Goal: Answer question/provide support: Share knowledge or assist other users

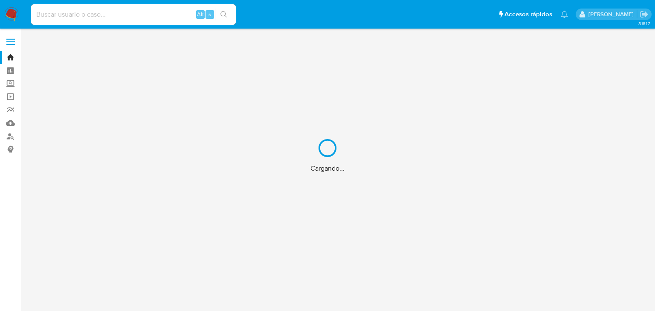
click at [358, 164] on div "Cargando..." at bounding box center [327, 155] width 655 height 311
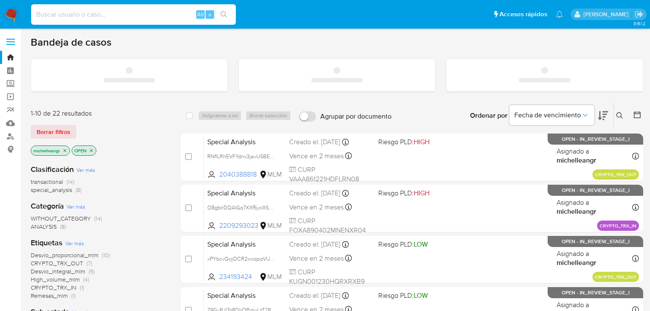
click at [119, 16] on input at bounding box center [133, 14] width 205 height 11
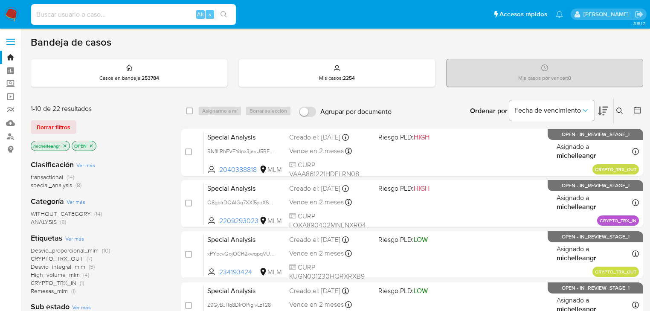
paste input "1186567948"
type input "1186567948"
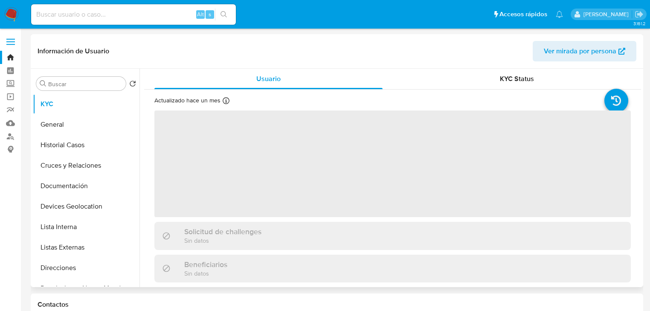
select select "10"
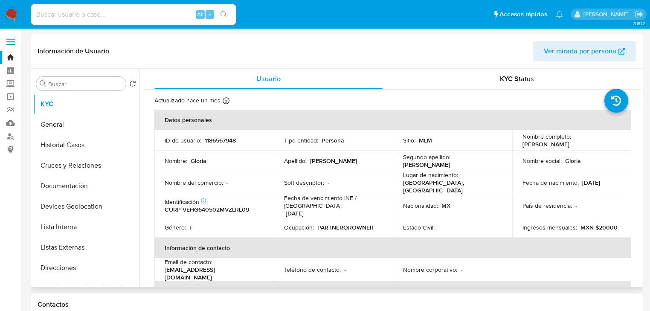
click at [79, 15] on input at bounding box center [133, 14] width 205 height 11
paste input "D5o5gVfG0k76mjer3klJXpw8"
type input "D5o5gVfG0k76mjer3klJXpw8"
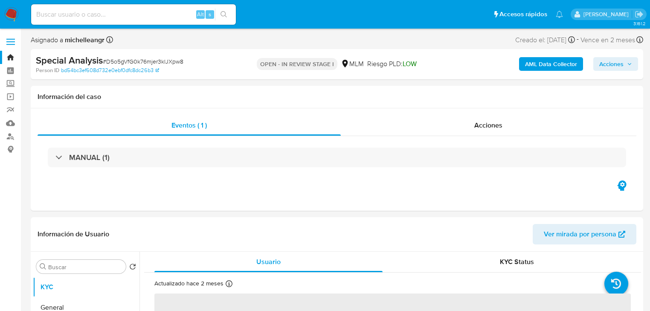
select select "10"
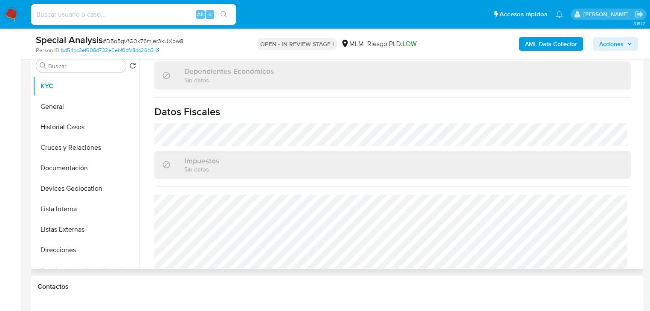
scroll to position [539, 0]
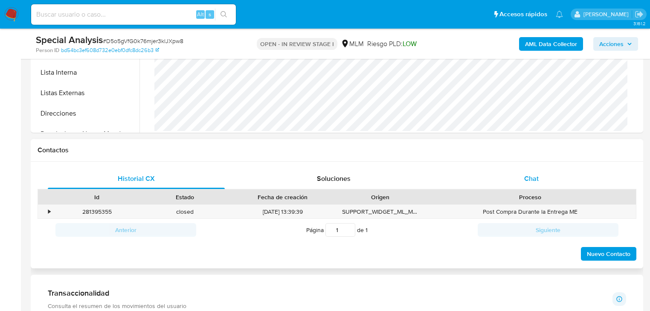
click at [536, 180] on span "Chat" at bounding box center [531, 179] width 15 height 10
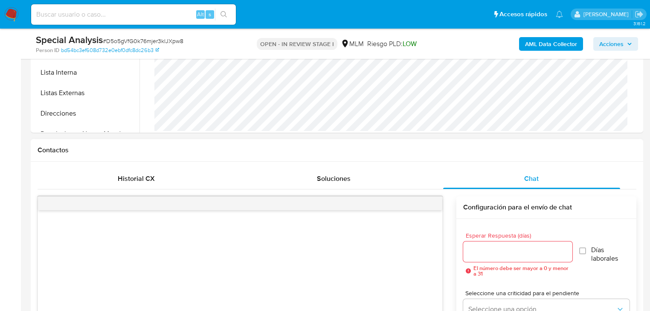
scroll to position [410, 0]
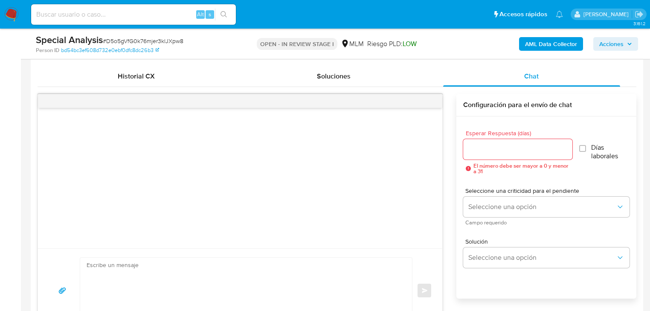
click at [285, 268] on textarea at bounding box center [244, 291] width 315 height 66
paste textarea "Estimado Cliente, Paxos, socio comercial [PERSON_NAME] Pago en las transaccione…"
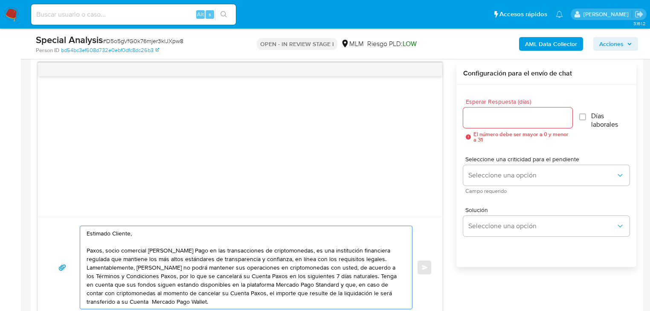
scroll to position [440, 0]
type textarea "Estimado Cliente, Paxos, socio comercial [PERSON_NAME] Pago en las transaccione…"
click at [489, 114] on input "Esperar Respuesta (días)" at bounding box center [517, 118] width 109 height 11
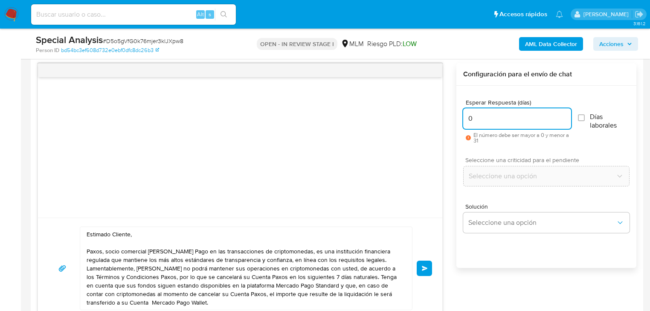
type input "0"
click at [422, 268] on span "Enviar" at bounding box center [425, 268] width 6 height 5
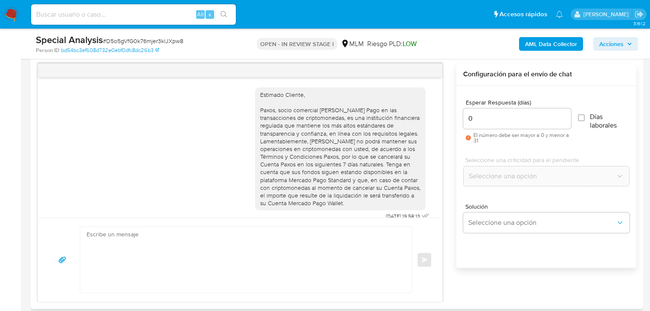
scroll to position [9, 0]
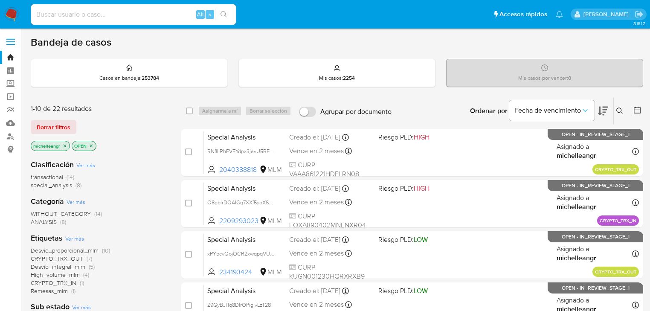
click at [71, 13] on input at bounding box center [133, 14] width 205 height 11
paste input "Jfykvow1b7YlltekFgHEQQ4v"
type input "Jfykvow1b7YlltekFgHEQQ4v"
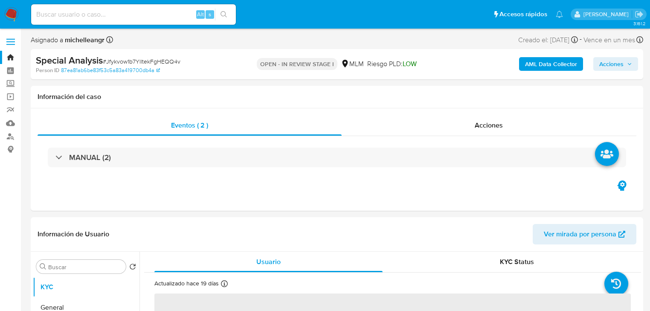
select select "10"
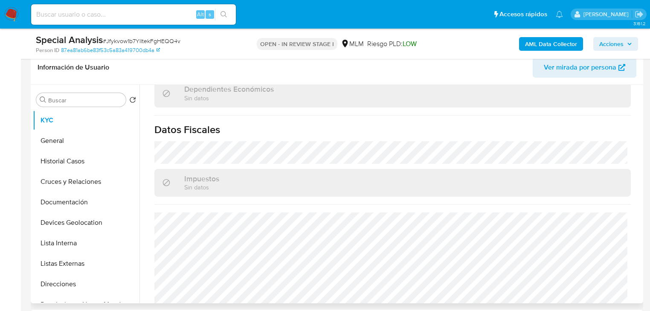
scroll to position [539, 0]
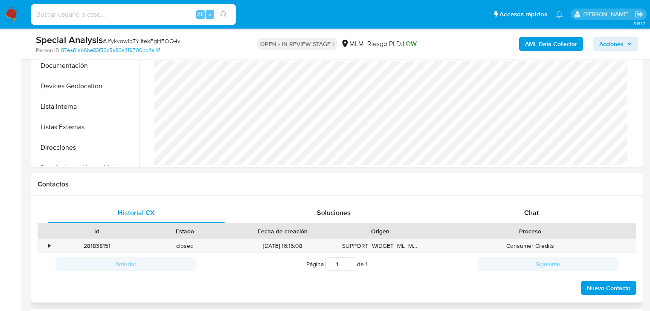
drag, startPoint x: 527, startPoint y: 212, endPoint x: 438, endPoint y: 199, distance: 90.5
click at [527, 211] on span "Chat" at bounding box center [531, 213] width 15 height 10
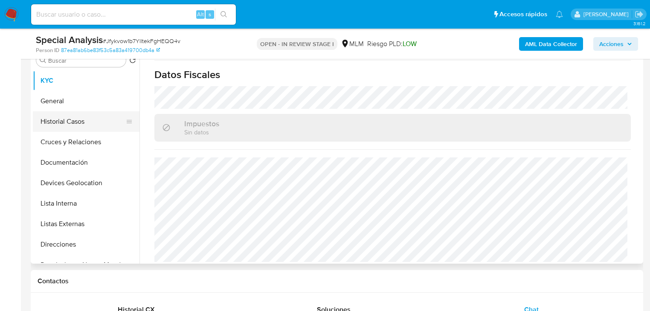
scroll to position [137, 0]
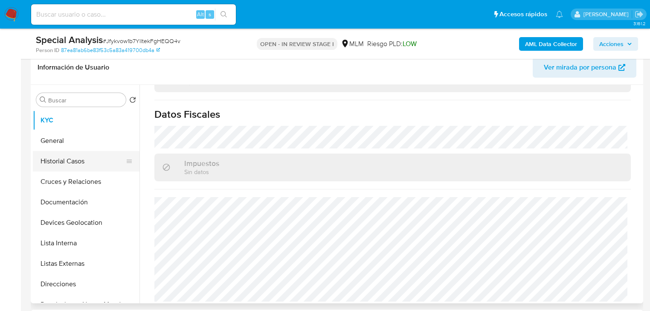
click at [70, 159] on button "Historial Casos" at bounding box center [83, 161] width 100 height 20
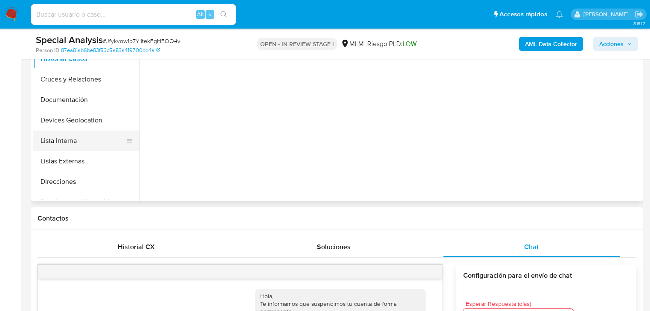
scroll to position [68, 0]
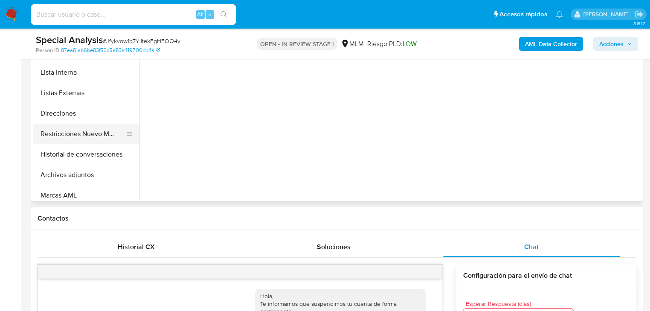
click at [97, 133] on button "Restricciones Nuevo Mundo" at bounding box center [83, 134] width 100 height 20
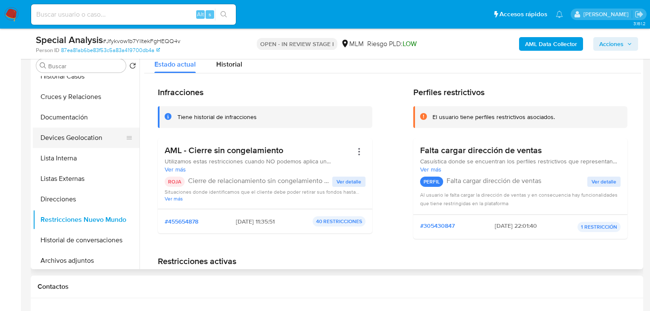
scroll to position [34, 0]
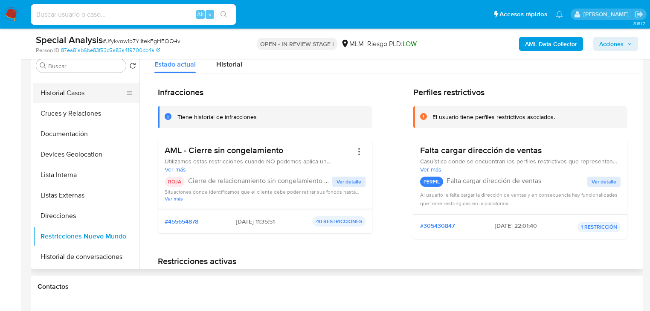
click at [64, 90] on button "Historial Casos" at bounding box center [83, 93] width 100 height 20
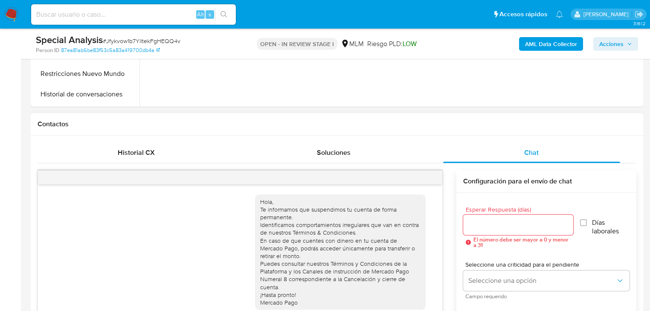
scroll to position [444, 0]
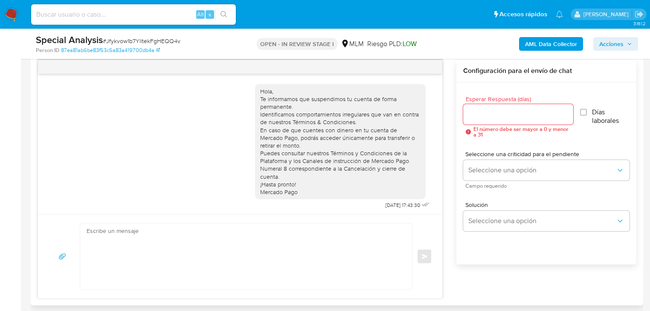
click at [295, 242] on textarea at bounding box center [244, 257] width 315 height 66
paste textarea "Estimado Cliente, Paxos, socio comercial [PERSON_NAME] Pago en las transaccione…"
type textarea "Estimado Cliente, Paxos, socio comercial [PERSON_NAME] Pago en las transaccione…"
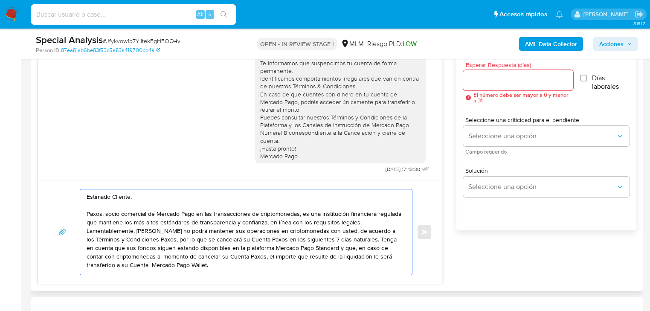
scroll to position [0, 0]
drag, startPoint x: 191, startPoint y: 262, endPoint x: 66, endPoint y: 180, distance: 149.4
click at [63, 178] on div "Hola, Te informamos que suspendimos tu cuenta de forma permanente. Identificamo…" at bounding box center [240, 155] width 405 height 259
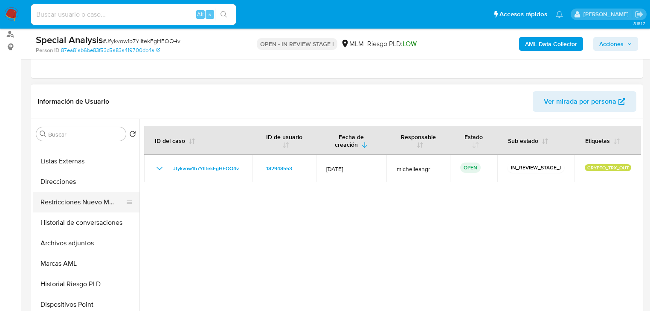
click at [104, 205] on button "Restricciones Nuevo Mundo" at bounding box center [83, 202] width 100 height 20
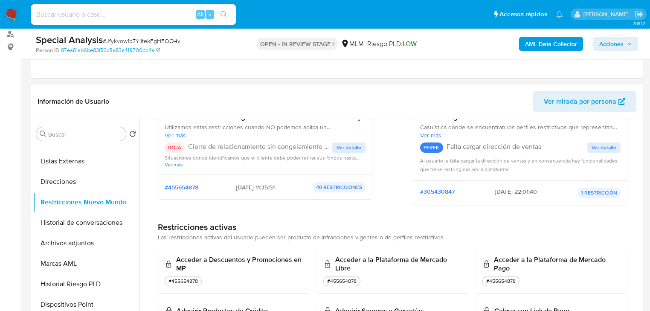
scroll to position [34, 0]
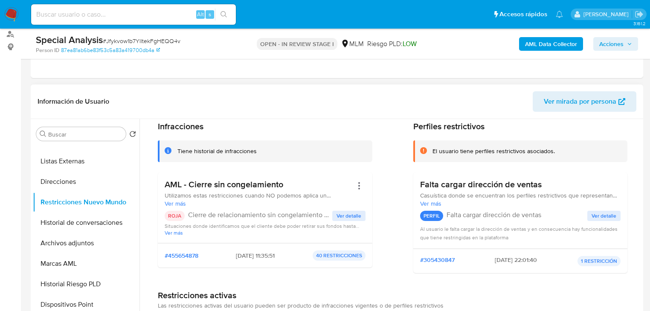
click at [337, 215] on span "Ver detalle" at bounding box center [349, 216] width 25 height 9
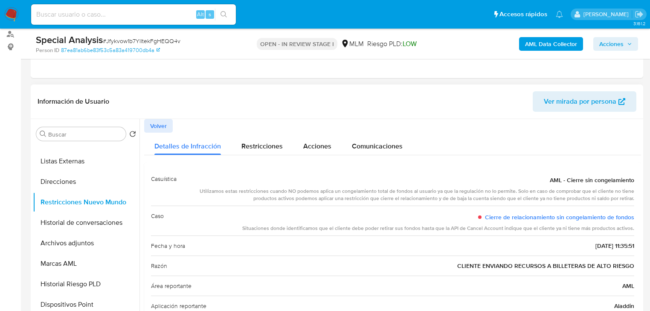
click at [163, 126] on span "Volver" at bounding box center [158, 126] width 17 height 12
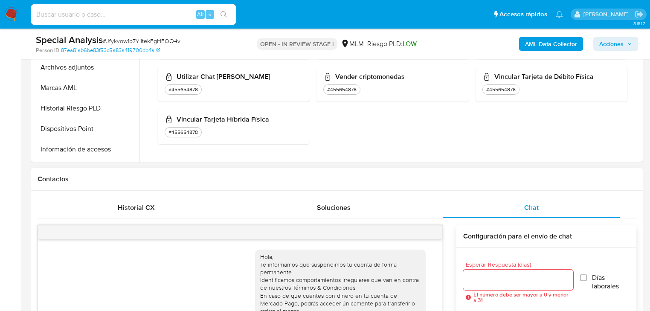
scroll to position [376, 0]
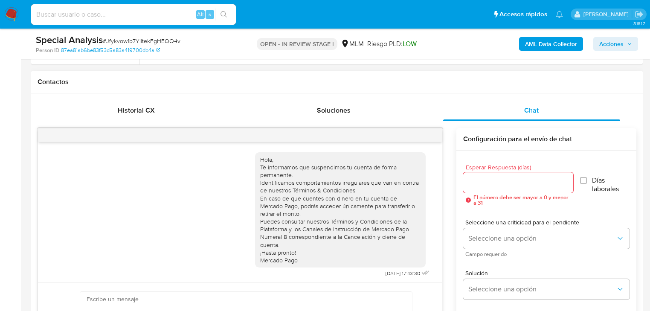
drag, startPoint x: 420, startPoint y: 143, endPoint x: 441, endPoint y: 131, distance: 24.2
click at [423, 141] on div "Hola, Te informamos que suspendimos tu cuenta de forma permanente. Identificamo…" at bounding box center [240, 247] width 405 height 239
click at [441, 131] on div at bounding box center [240, 135] width 405 height 14
click at [434, 137] on div at bounding box center [240, 135] width 405 height 14
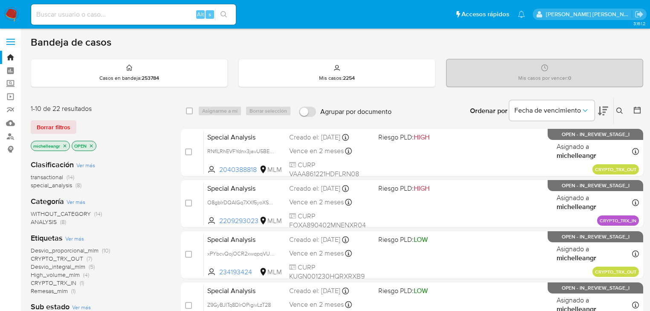
click at [89, 10] on input at bounding box center [133, 14] width 205 height 11
paste input "uI2LwIGkgVCfMCOJ5Fp0sXLS"
type input "uI2LwIGkgVCfMCOJ5Fp0sXLS"
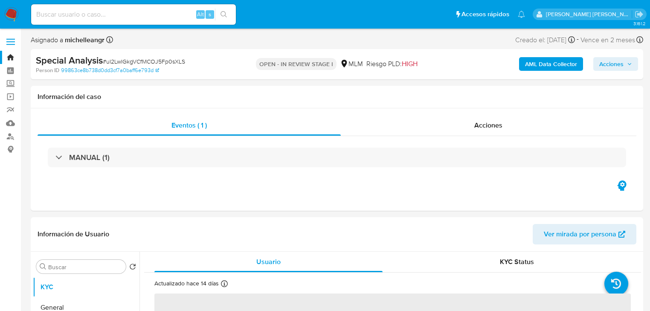
select select "10"
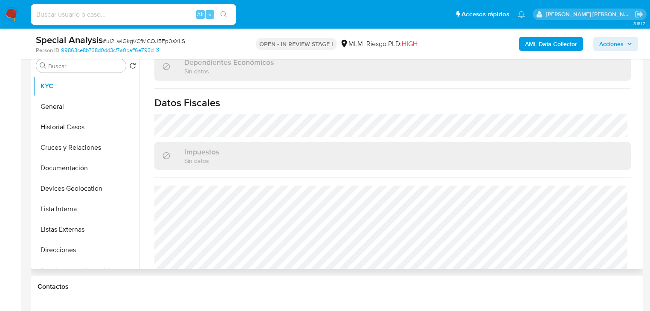
scroll to position [524, 0]
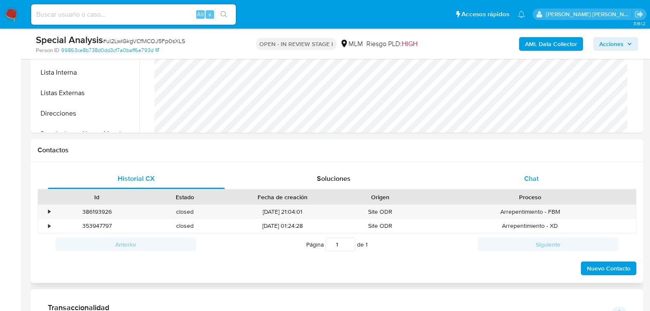
click at [533, 179] on span "Chat" at bounding box center [531, 179] width 15 height 10
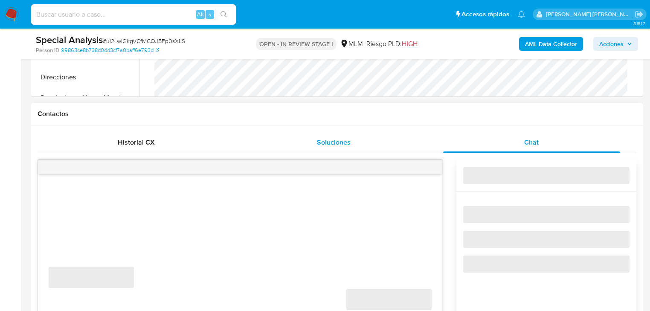
scroll to position [444, 0]
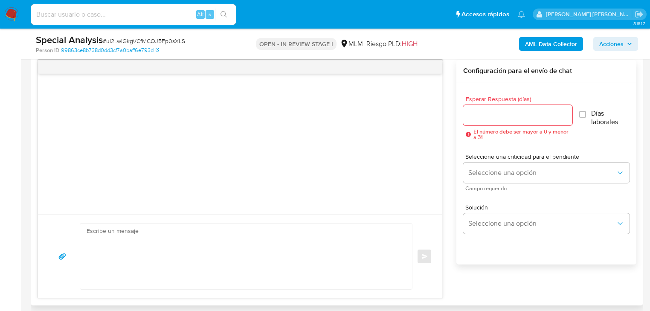
click at [224, 244] on textarea at bounding box center [244, 257] width 315 height 66
paste textarea "Estimado Cliente, Paxos, socio comercial [PERSON_NAME] Pago en las transaccione…"
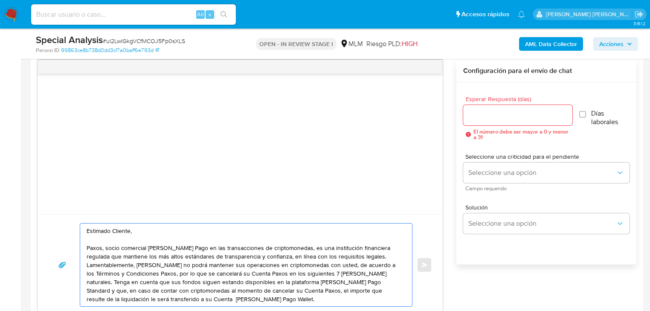
scroll to position [0, 0]
type textarea "Estimado Cliente, Paxos, socio comercial [PERSON_NAME] Pago en las transaccione…"
click at [480, 117] on input "Esperar Respuesta (días)" at bounding box center [517, 115] width 109 height 11
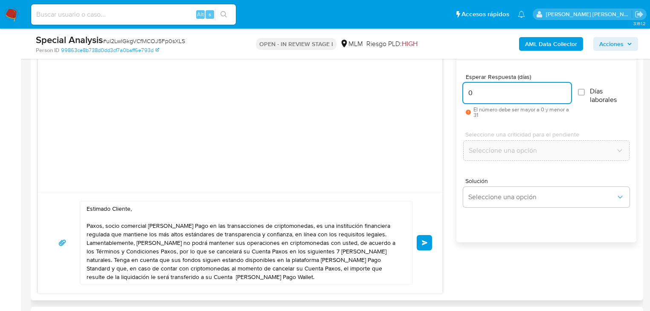
scroll to position [478, 0]
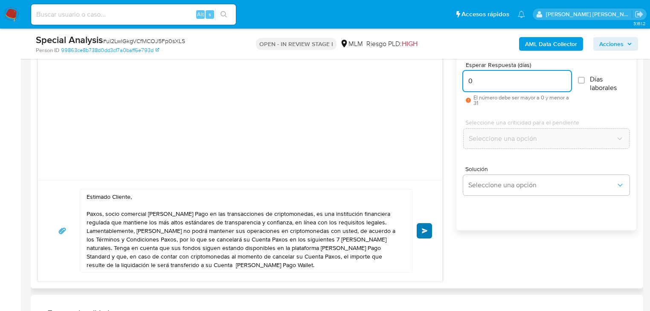
type input "0"
click at [427, 229] on span "Enviar" at bounding box center [425, 230] width 6 height 5
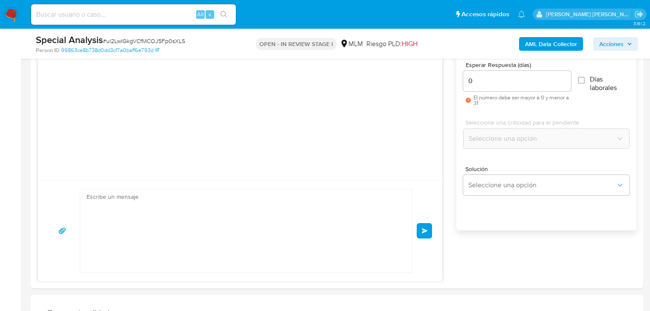
scroll to position [9, 0]
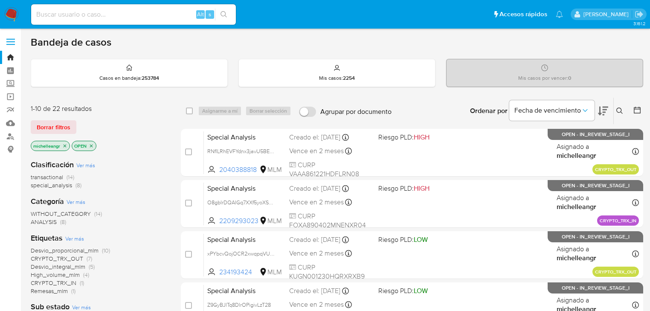
click at [105, 21] on div "Alt s" at bounding box center [133, 14] width 205 height 20
click at [109, 16] on input at bounding box center [133, 14] width 205 height 11
paste input "R21P5l8puQ5NkhUl3javATBb"
type input "R21P5l8puQ5NkhUl3javATBb"
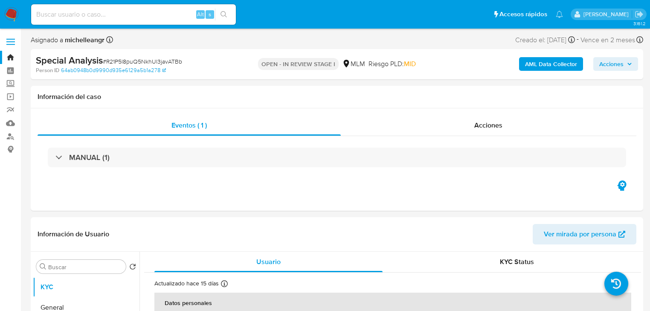
select select "10"
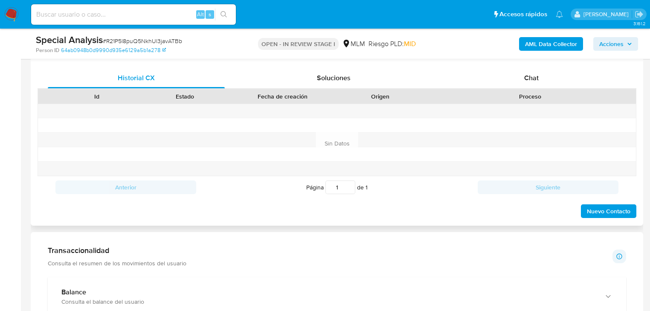
scroll to position [376, 0]
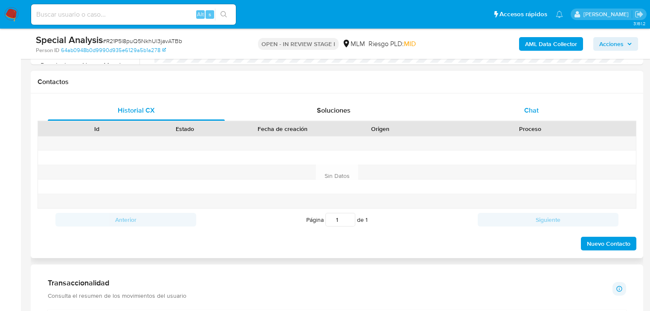
click at [533, 105] on span "Chat" at bounding box center [531, 110] width 15 height 10
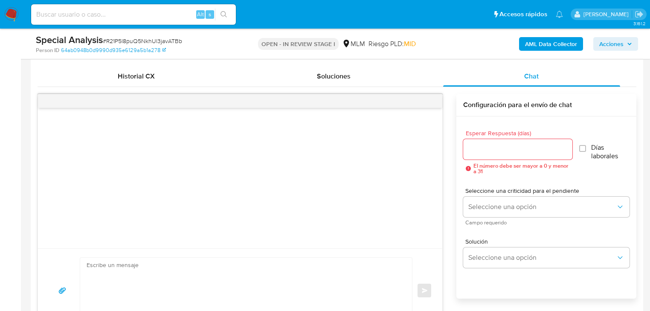
click at [178, 265] on textarea at bounding box center [244, 291] width 315 height 66
paste textarea "Estimado Cliente, Paxos, socio comercial [PERSON_NAME] Pago en las transaccione…"
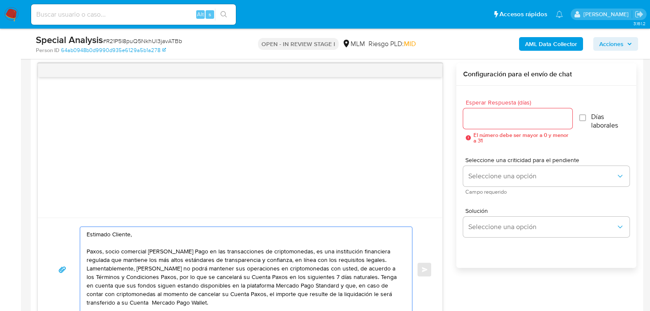
scroll to position [0, 0]
type textarea "Estimado Cliente, Paxos, socio comercial [PERSON_NAME] Pago en las transaccione…"
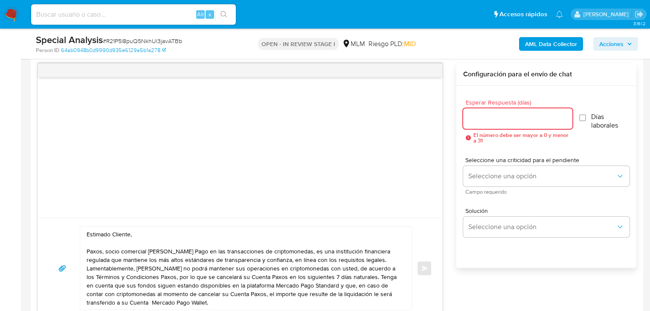
click at [504, 113] on input "Esperar Respuesta (días)" at bounding box center [517, 118] width 109 height 11
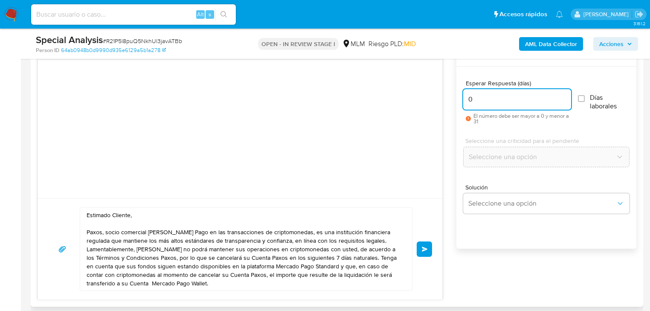
scroll to position [474, 0]
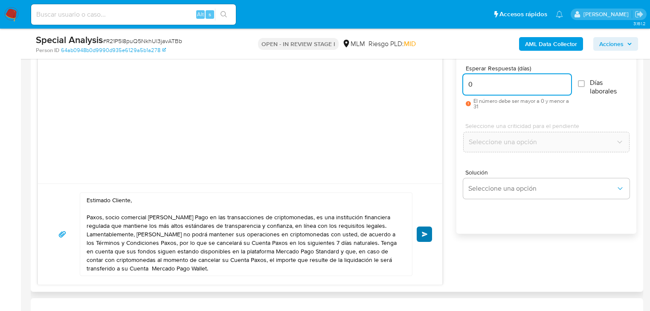
type input "0"
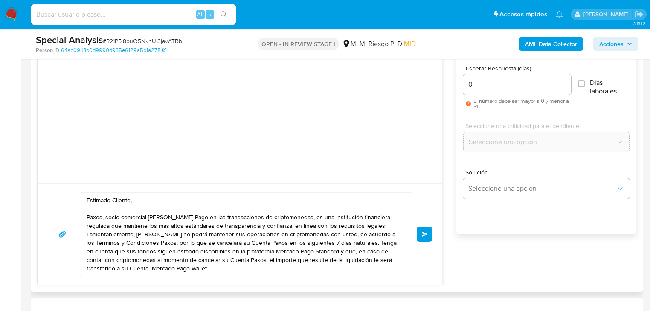
click at [423, 235] on span "Enviar" at bounding box center [425, 234] width 6 height 5
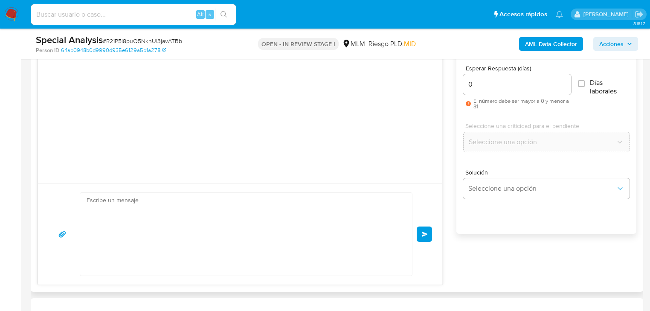
scroll to position [9, 0]
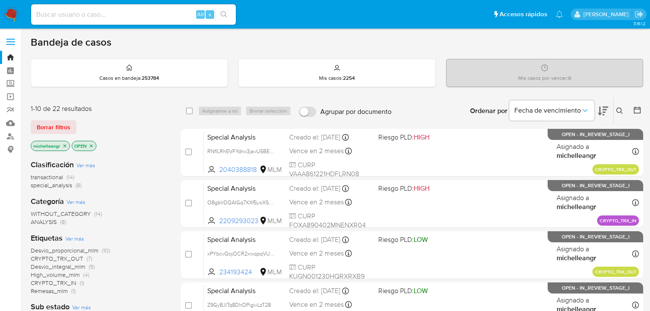
click at [162, 18] on input at bounding box center [133, 14] width 205 height 11
paste input "Z9GyBJlTq8DlrOPigivLzT28"
type input "Z9GyBJlTq8DlrOPigivLzT28"
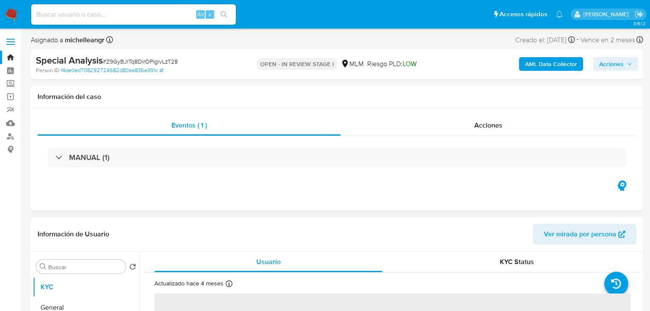
select select "10"
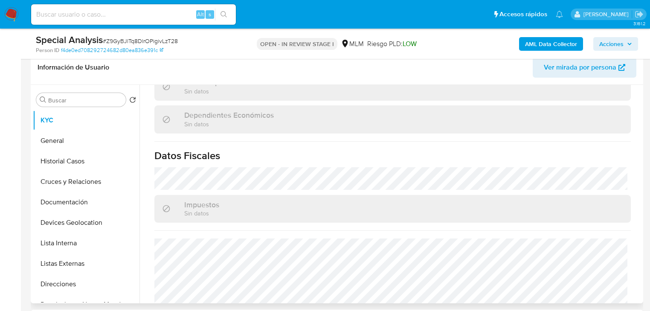
scroll to position [539, 0]
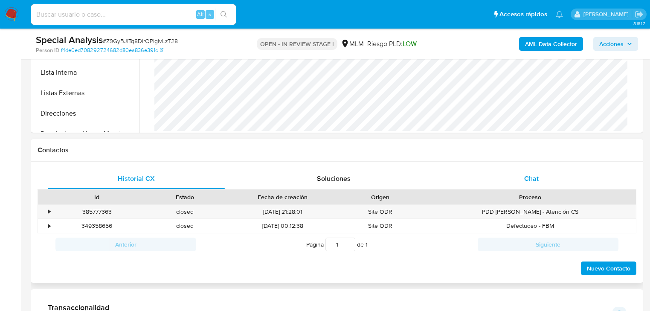
click at [529, 176] on span "Chat" at bounding box center [531, 179] width 15 height 10
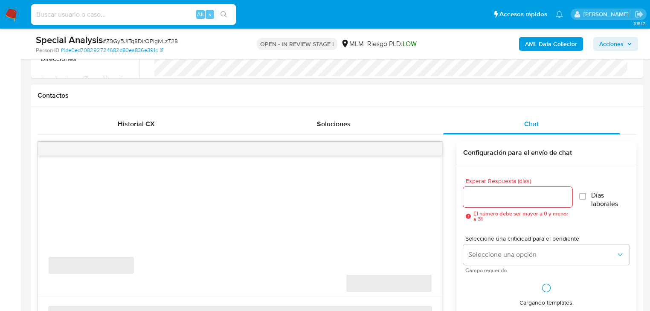
scroll to position [478, 0]
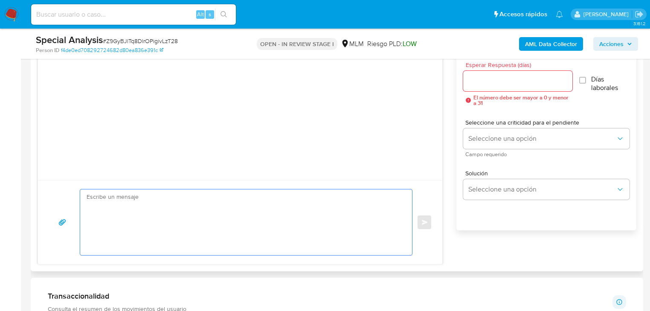
click at [219, 222] on textarea at bounding box center [244, 222] width 315 height 66
paste textarea "Estimado Cliente, Paxos, socio comercial [PERSON_NAME] Pago en las transaccione…"
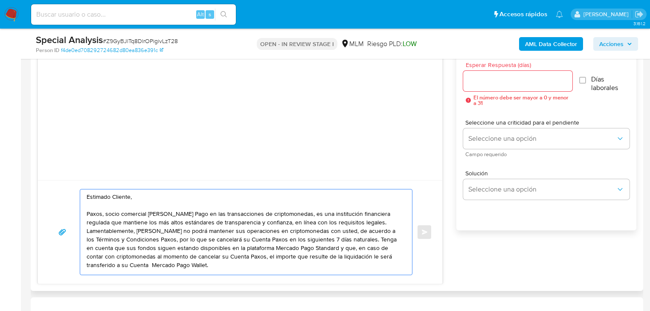
scroll to position [0, 0]
type textarea "Estimado Cliente, Paxos, socio comercial [PERSON_NAME] Pago en las transaccione…"
click at [490, 88] on div at bounding box center [517, 81] width 109 height 20
click at [492, 78] on input "Esperar Respuesta (días)" at bounding box center [517, 81] width 109 height 11
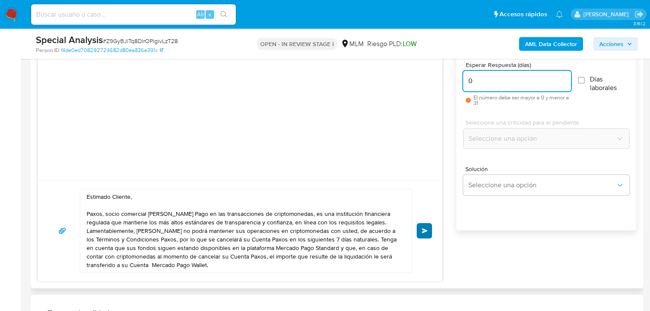
type input "0"
click at [421, 230] on button "Enviar" at bounding box center [424, 230] width 15 height 15
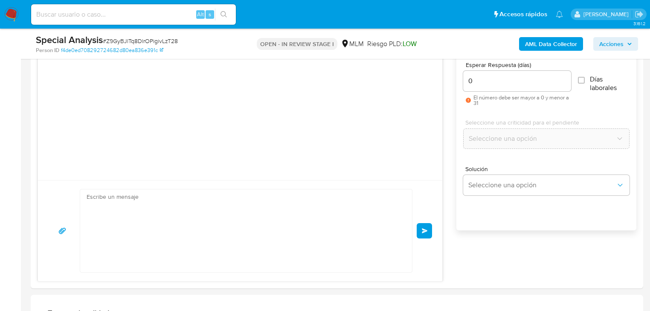
scroll to position [9, 0]
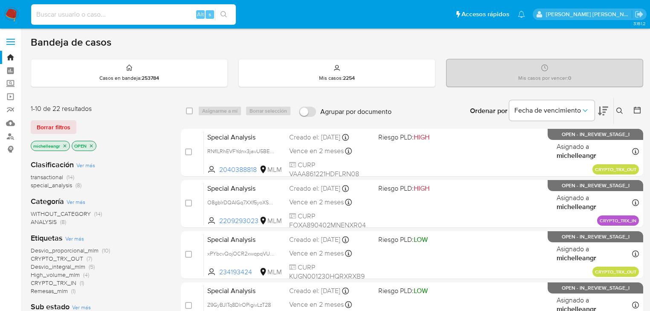
drag, startPoint x: 111, startPoint y: 15, endPoint x: 110, endPoint y: 11, distance: 5.0
click at [111, 15] on input at bounding box center [133, 14] width 205 height 11
paste input "xPYbcvQojOCR2xwqpqVUNTYv"
type input "xPYbcvQojOCR2xwqpqVUNTYv"
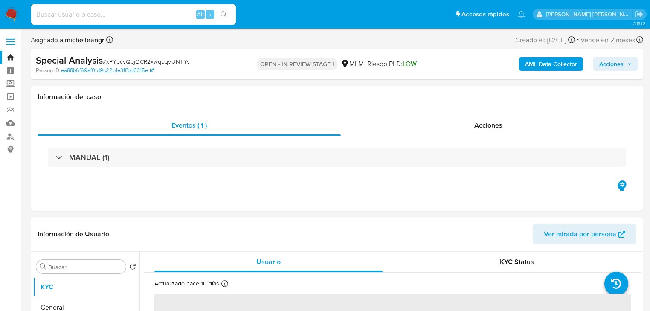
select select "10"
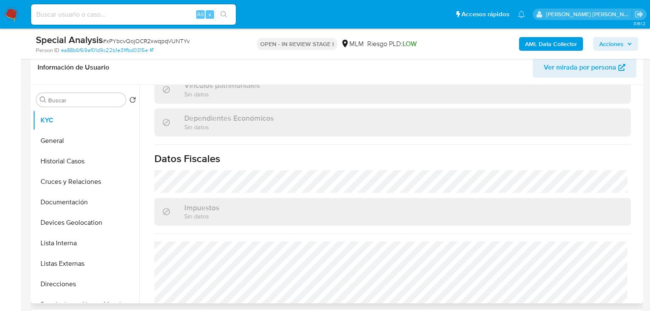
scroll to position [539, 0]
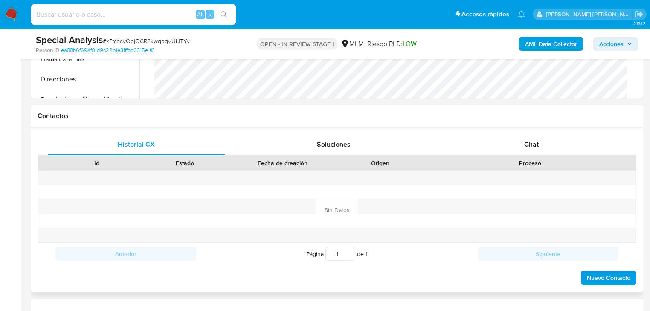
drag, startPoint x: 525, startPoint y: 143, endPoint x: 432, endPoint y: 161, distance: 94.7
click at [525, 143] on span "Chat" at bounding box center [531, 145] width 15 height 10
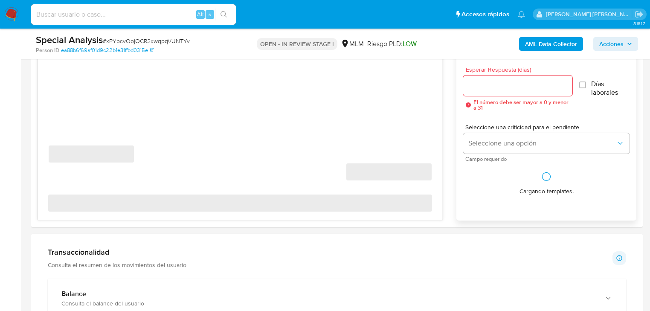
scroll to position [478, 0]
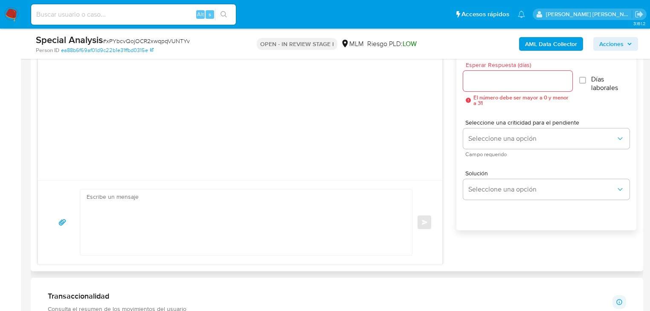
drag, startPoint x: 166, startPoint y: 214, endPoint x: 216, endPoint y: 214, distance: 49.5
click at [166, 213] on textarea at bounding box center [244, 222] width 315 height 66
paste textarea "Estimado Cliente, Paxos, socio comercial [PERSON_NAME] Pago en las transaccione…"
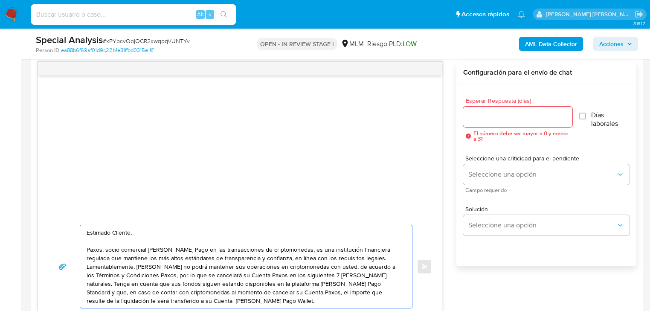
scroll to position [410, 0]
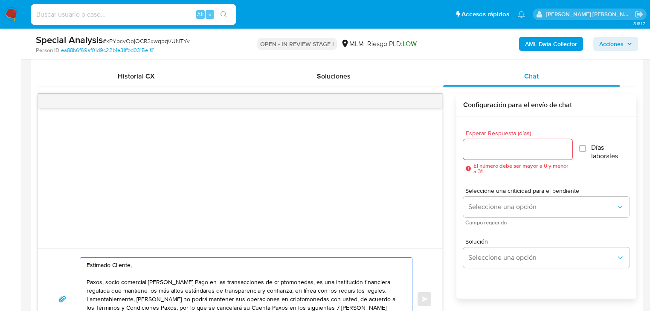
type textarea "Estimado Cliente, Paxos, socio comercial de Mercado Pago en las transacciones d…"
click at [492, 150] on input "Esperar Respuesta (días)" at bounding box center [517, 149] width 109 height 11
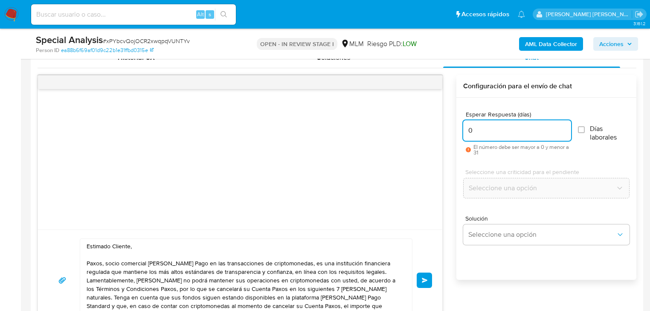
scroll to position [444, 0]
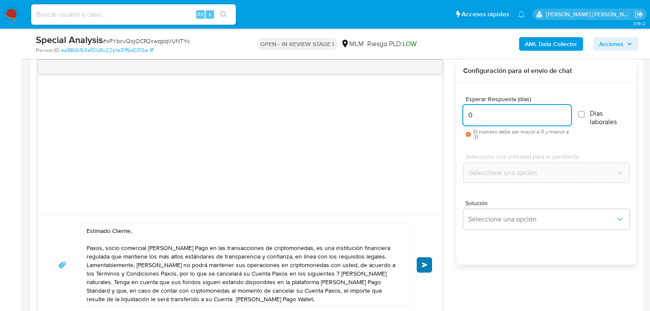
type input "0"
click at [421, 264] on button "Enviar" at bounding box center [424, 264] width 15 height 15
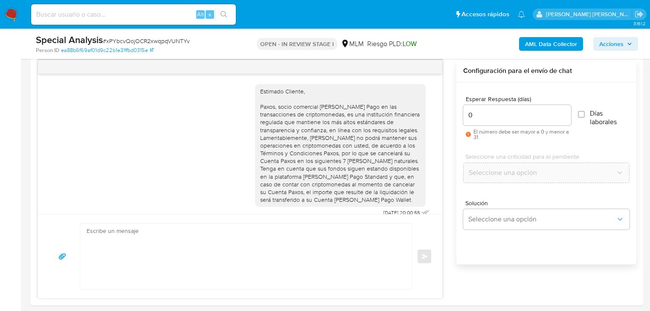
scroll to position [9, 0]
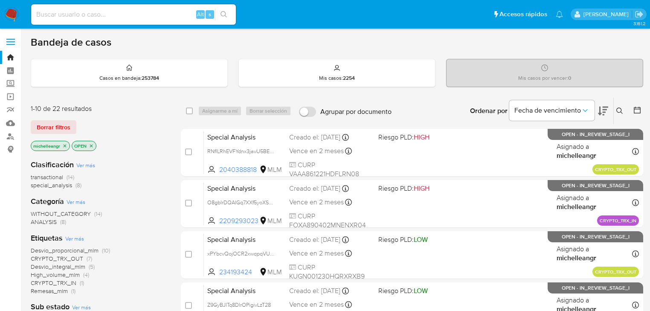
click at [108, 13] on input at bounding box center [133, 14] width 205 height 11
paste input "O8gbIrDQAIGq7XXf5yoXSXPs"
type input "O8gbIrDQAIGq7XXf5yoXSXPs"
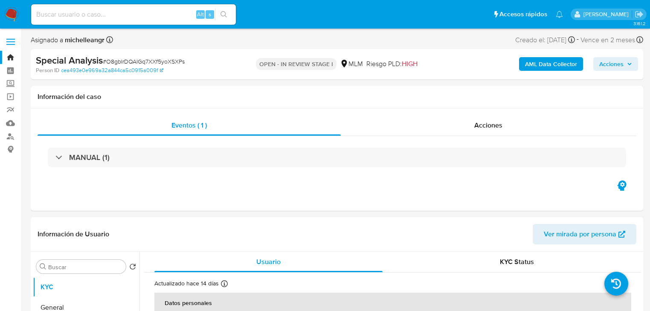
select select "10"
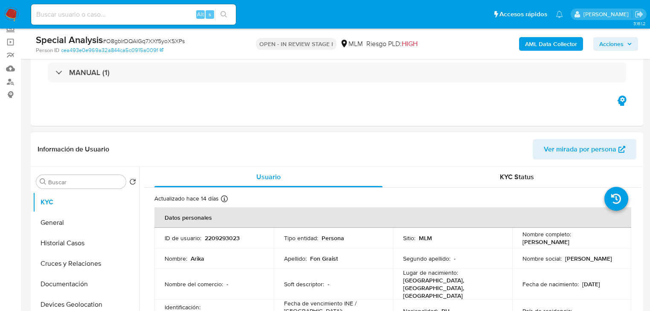
scroll to position [68, 0]
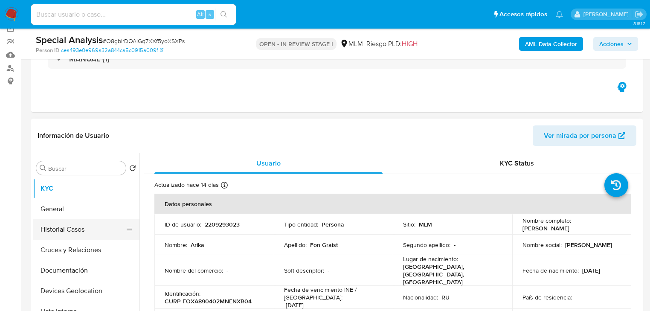
click at [82, 224] on button "Historial Casos" at bounding box center [83, 229] width 100 height 20
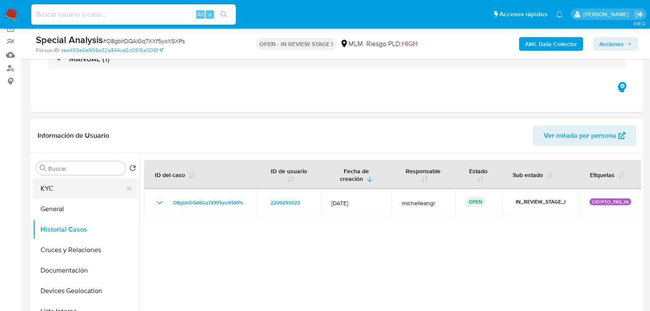
click at [76, 192] on button "KYC" at bounding box center [83, 188] width 100 height 20
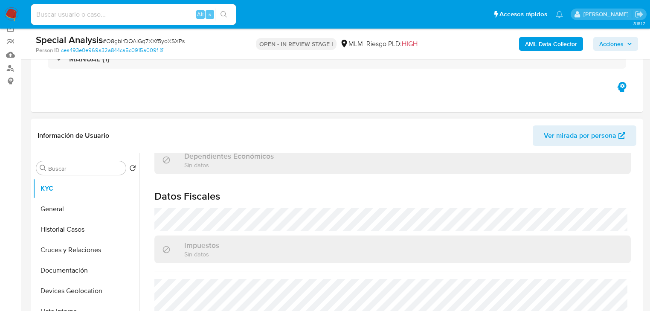
scroll to position [530, 0]
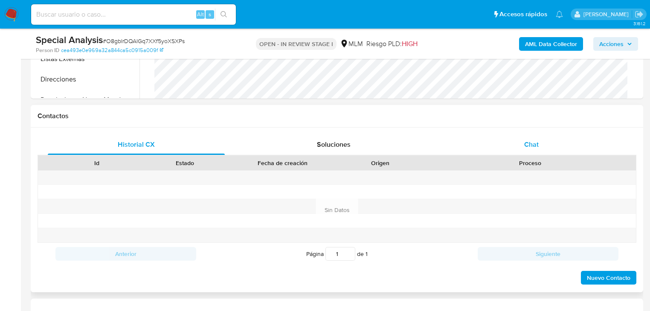
click at [522, 142] on div "Chat" at bounding box center [531, 144] width 177 height 20
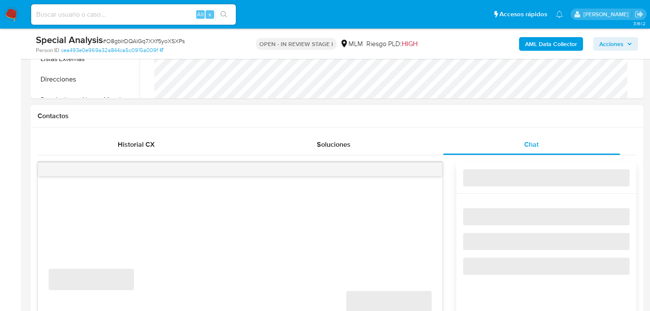
scroll to position [444, 0]
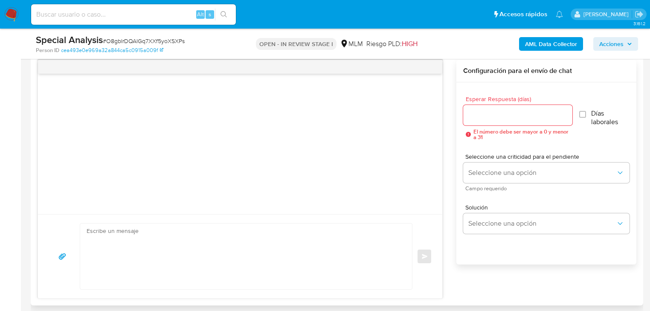
click at [247, 236] on textarea at bounding box center [244, 257] width 315 height 66
paste textarea "Estimado Cliente, Paxos, socio comercial de Mercado Pago en las transacciones d…"
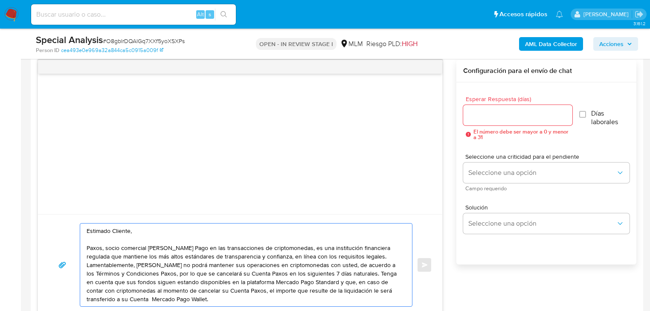
scroll to position [0, 0]
type textarea "Estimado Cliente, Paxos, socio comercial de Mercado Pago en las transacciones d…"
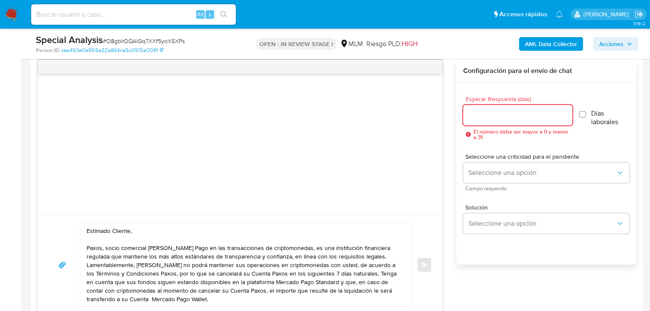
click at [498, 113] on input "Esperar Respuesta (días)" at bounding box center [517, 115] width 109 height 11
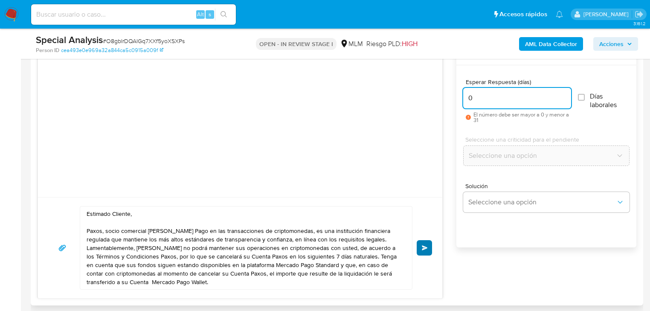
scroll to position [478, 0]
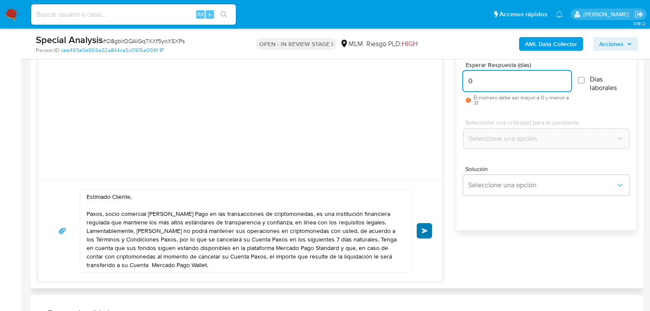
type input "0"
click at [426, 230] on span "Enviar" at bounding box center [425, 230] width 6 height 5
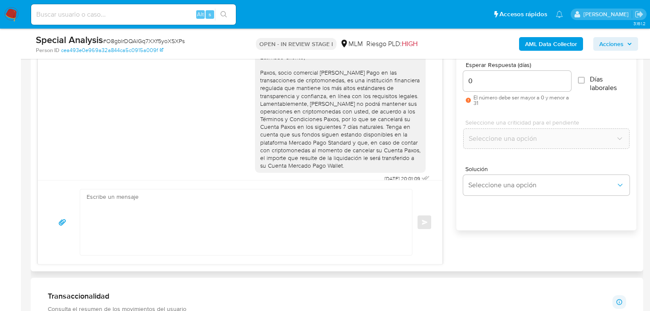
scroll to position [9, 0]
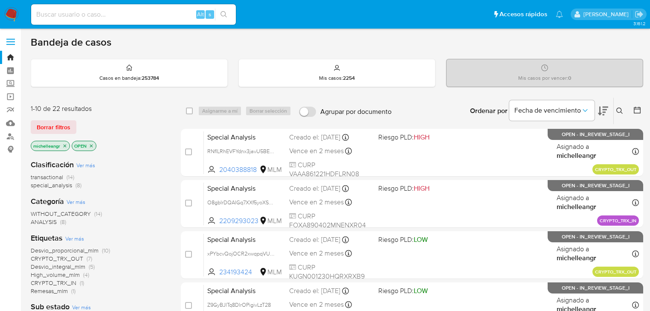
click at [98, 12] on input at bounding box center [133, 14] width 205 height 11
paste input "RNflLRhEVFYdnx3javU5BEM6"
type input "RNflLRhEVFYdnx3javU5BEM6"
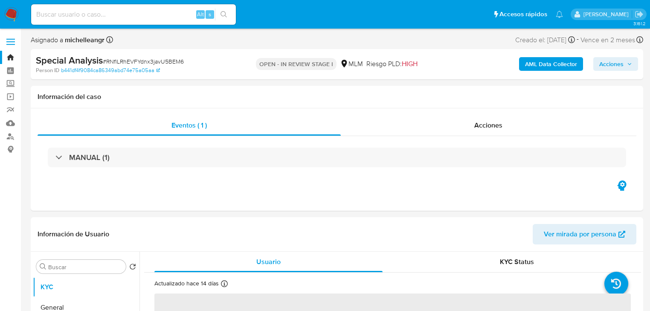
select select "10"
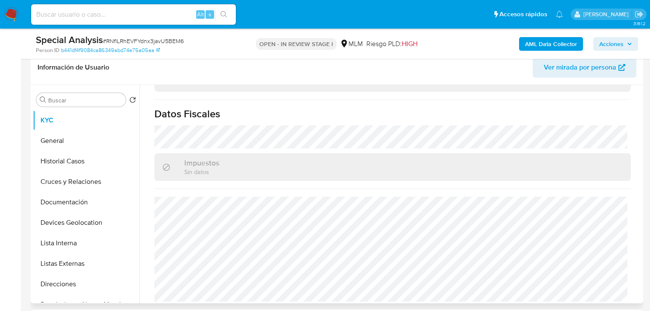
scroll to position [307, 0]
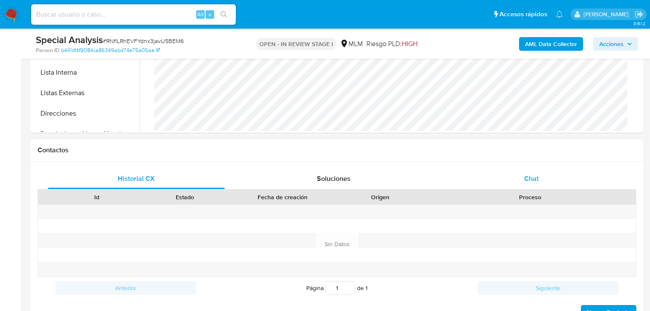
drag, startPoint x: 530, startPoint y: 178, endPoint x: 483, endPoint y: 180, distance: 47.4
click at [530, 178] on span "Chat" at bounding box center [531, 179] width 15 height 10
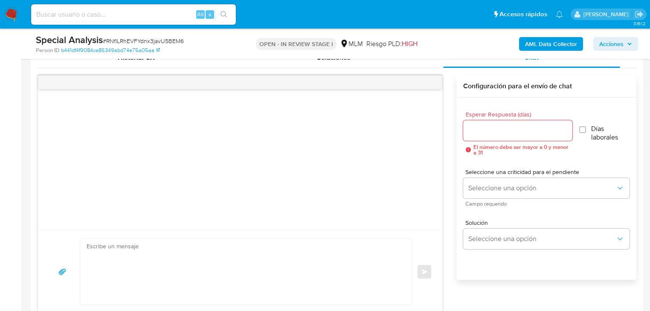
scroll to position [444, 0]
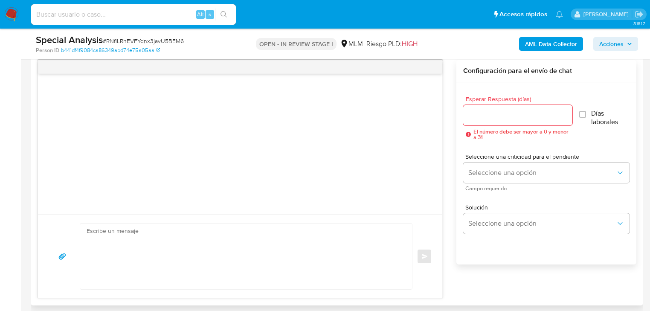
click at [178, 237] on textarea at bounding box center [244, 257] width 315 height 66
paste textarea "Estimado Cliente, Paxos, socio comercial de Mercado Pago en las transacciones d…"
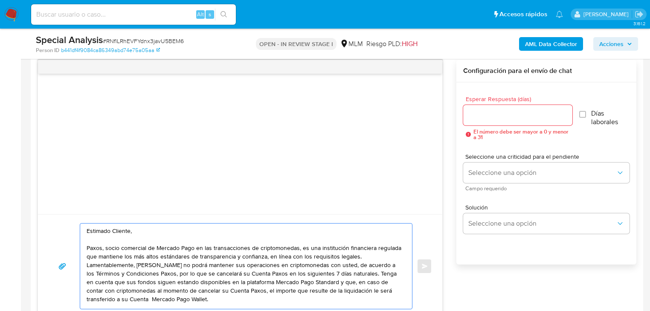
scroll to position [0, 0]
type textarea "Estimado Cliente, Paxos, socio comercial de Mercado Pago en las transacciones d…"
click at [477, 112] on input "Esperar Respuesta (días)" at bounding box center [517, 115] width 109 height 11
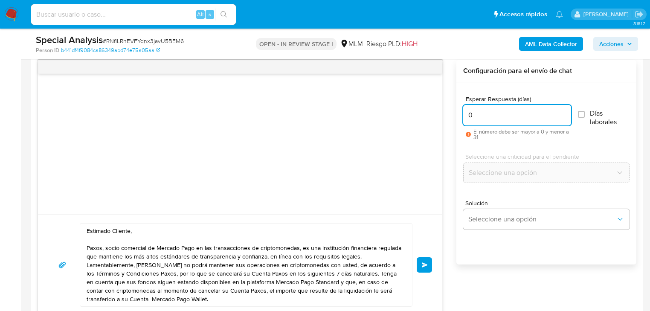
type input "0"
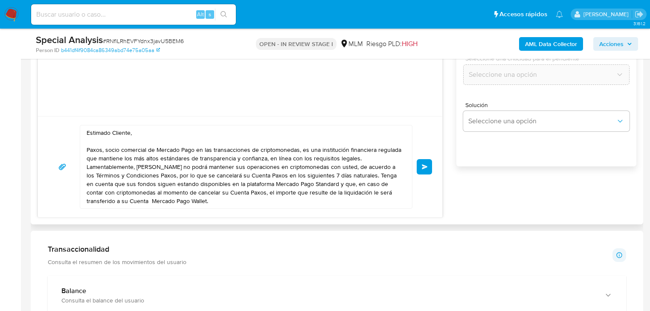
scroll to position [546, 0]
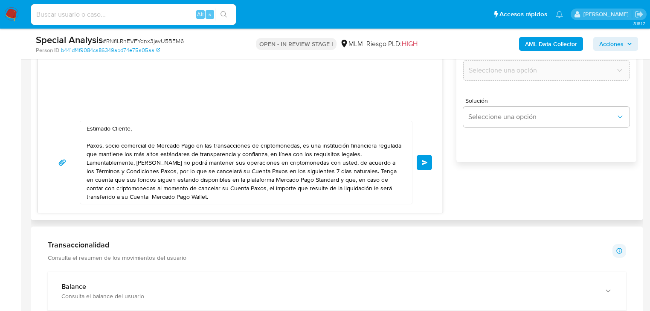
click at [429, 160] on button "Enviar" at bounding box center [424, 162] width 15 height 15
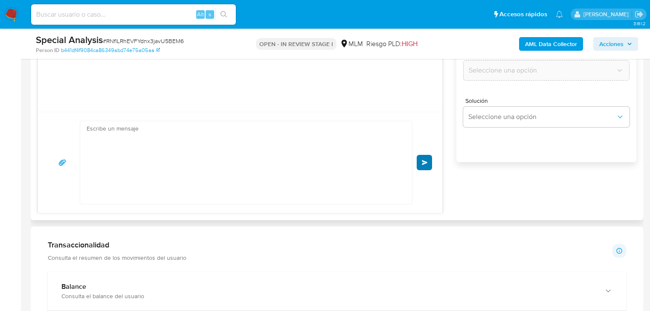
scroll to position [9, 0]
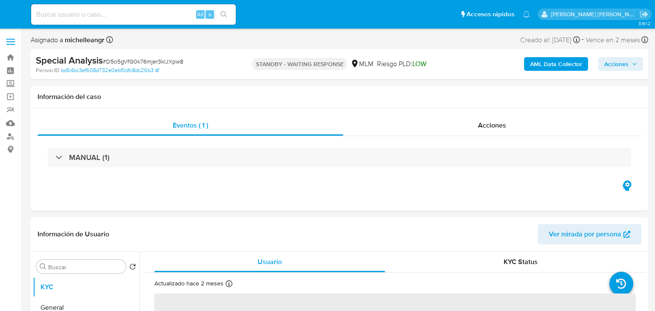
select select "10"
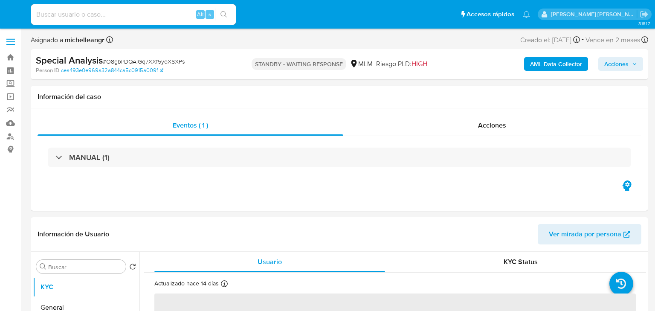
select select "10"
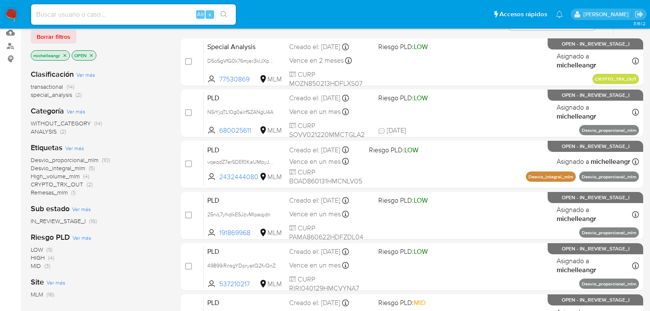
scroll to position [102, 0]
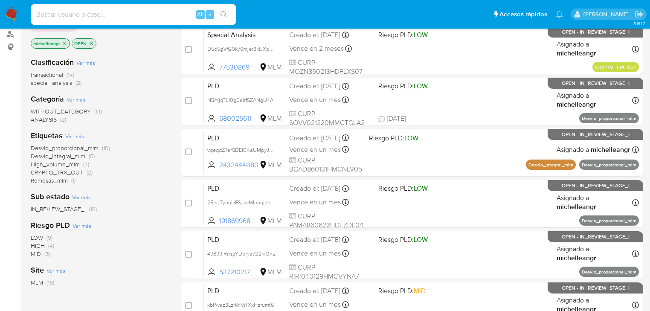
click at [73, 171] on span "CRYPTO_TRX_OUT" at bounding box center [57, 172] width 52 height 9
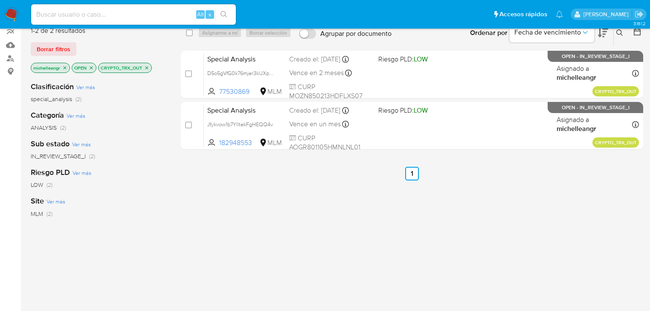
scroll to position [34, 0]
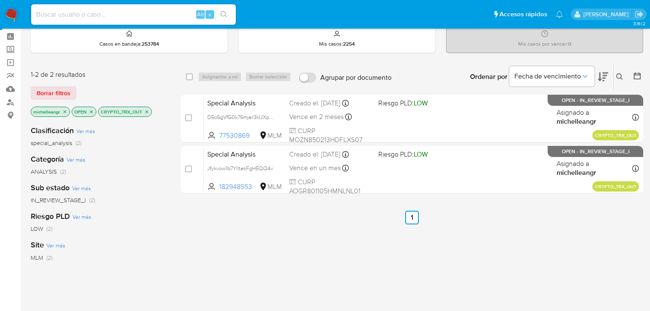
click at [148, 109] on icon "close-filter" at bounding box center [146, 111] width 5 height 5
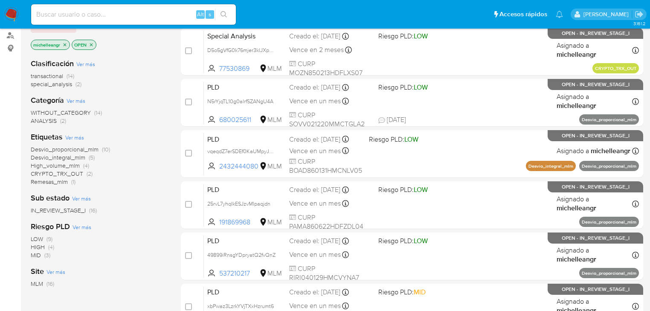
scroll to position [68, 0]
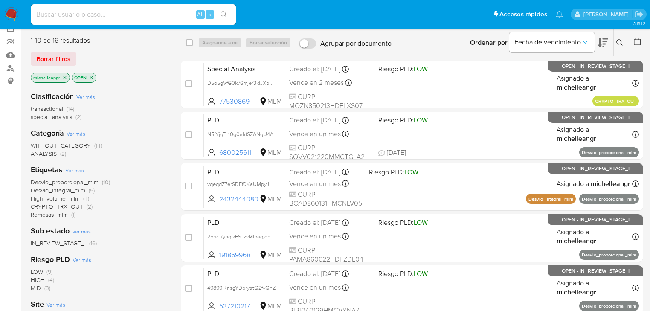
click at [66, 77] on icon "close-filter" at bounding box center [64, 77] width 5 height 5
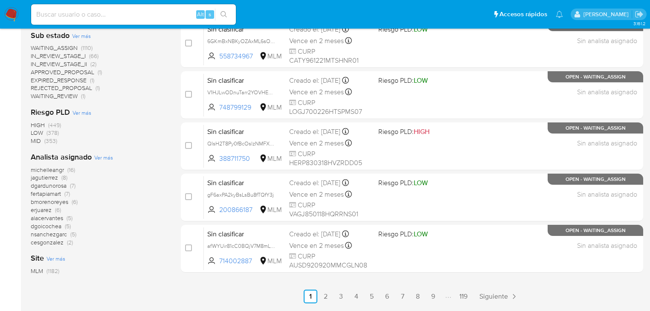
scroll to position [376, 0]
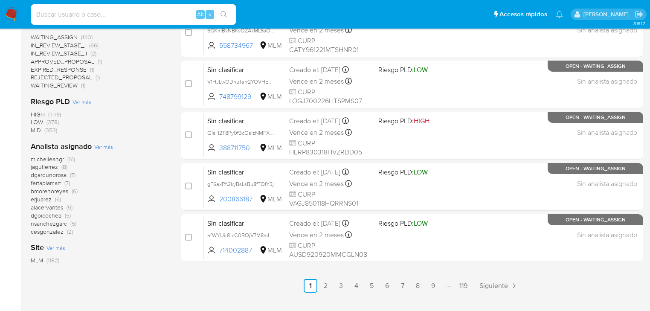
click at [49, 157] on span "michelleangr" at bounding box center [47, 159] width 33 height 9
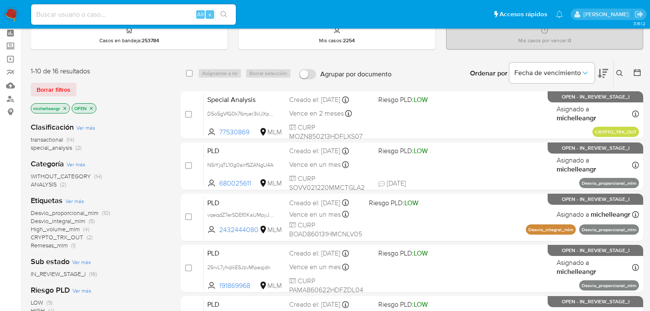
scroll to position [34, 0]
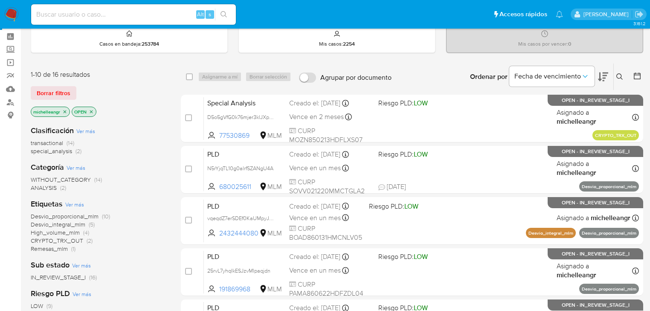
click at [65, 110] on icon "close-filter" at bounding box center [64, 111] width 5 height 5
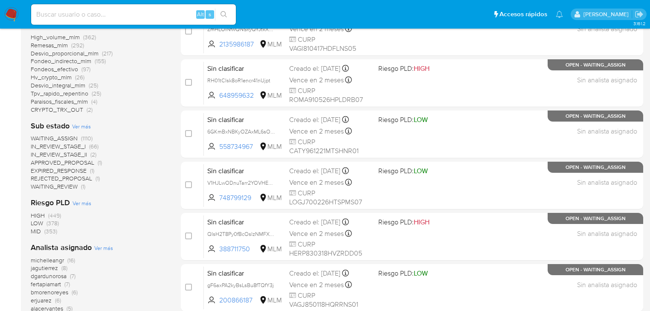
scroll to position [307, 0]
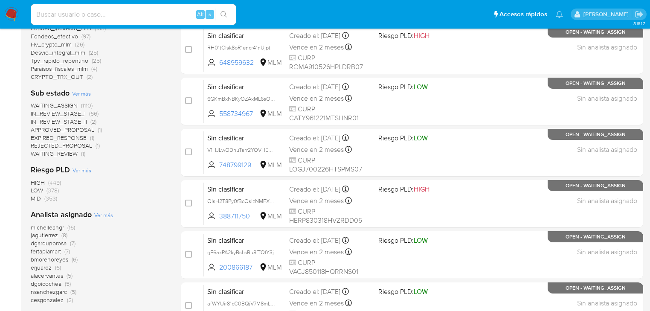
drag, startPoint x: 49, startPoint y: 234, endPoint x: 60, endPoint y: 227, distance: 12.1
click at [60, 230] on div "michelleangr (16) jagutierrez (8) dgardunorosa (7) fertapiamart (7) bmorenoreye…" at bounding box center [99, 264] width 137 height 81
click at [60, 227] on span "michelleangr" at bounding box center [47, 227] width 33 height 9
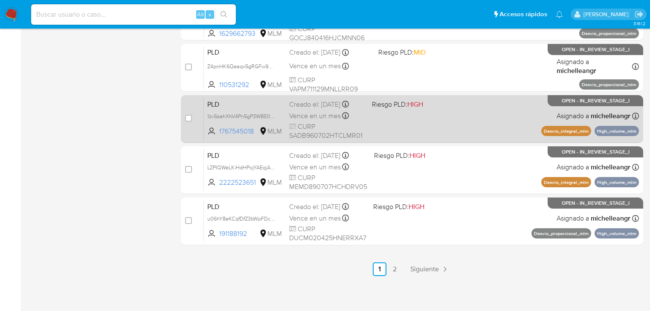
scroll to position [393, 0]
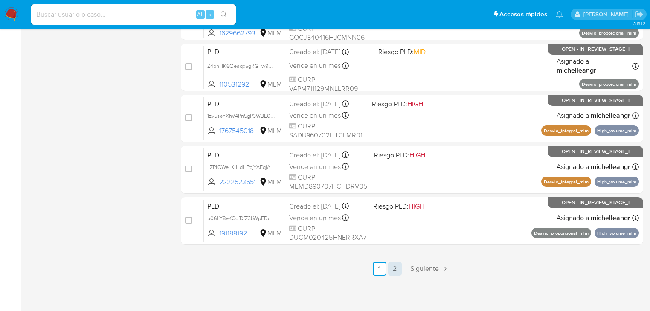
click at [399, 271] on link "2" at bounding box center [395, 269] width 14 height 14
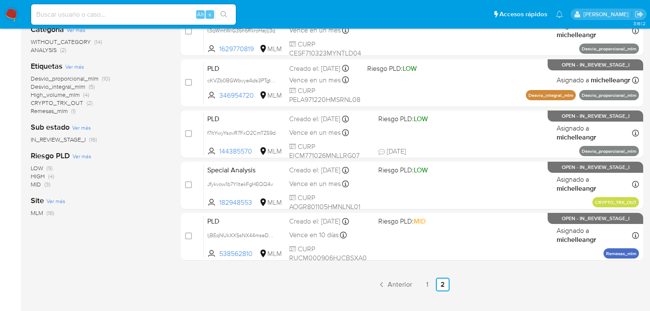
scroll to position [208, 0]
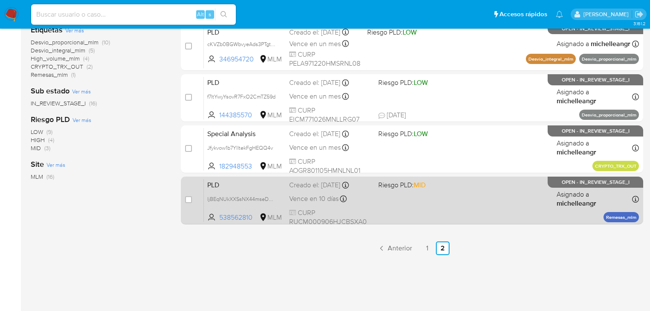
click at [318, 193] on div "Vence en 10 días Vence el 11/10/2025 02:03:21" at bounding box center [330, 199] width 82 height 12
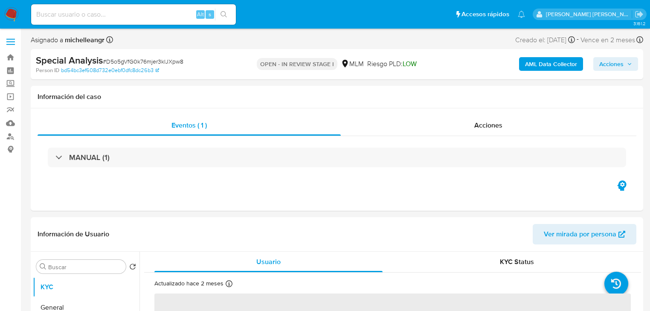
select select "10"
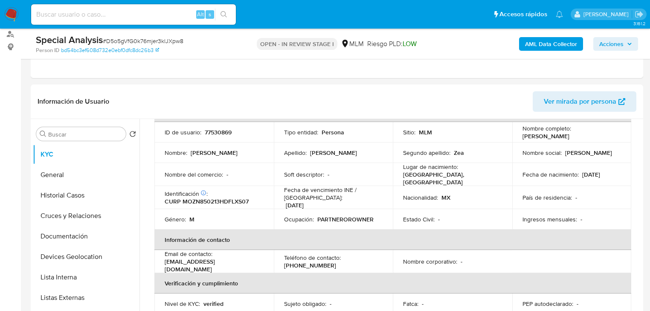
scroll to position [102, 0]
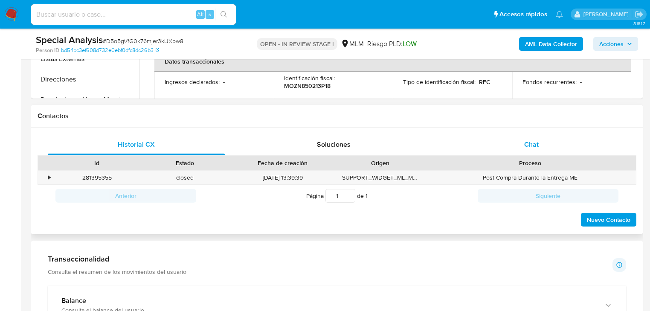
click at [532, 145] on span "Chat" at bounding box center [531, 145] width 15 height 10
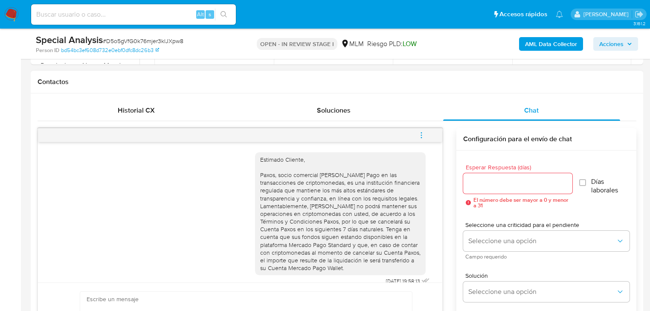
scroll to position [9, 0]
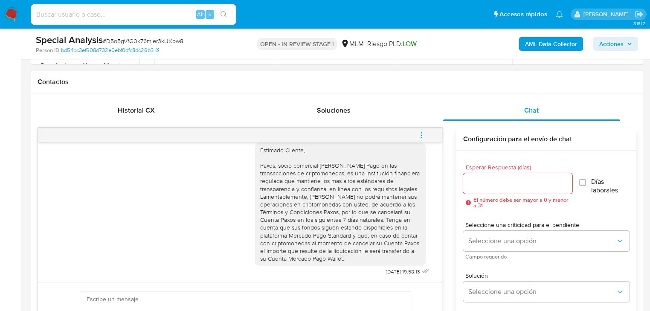
click at [424, 133] on icon "menu-action" at bounding box center [422, 135] width 8 height 8
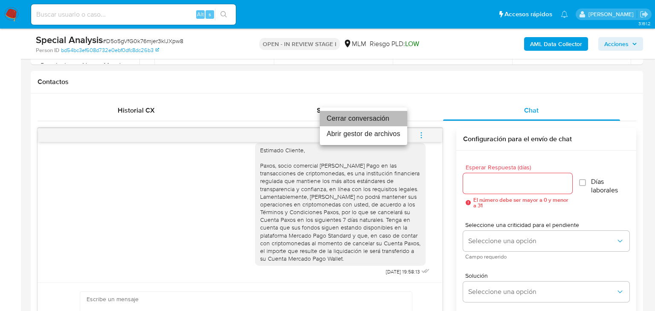
click at [350, 119] on li "Cerrar conversación" at bounding box center [363, 118] width 87 height 15
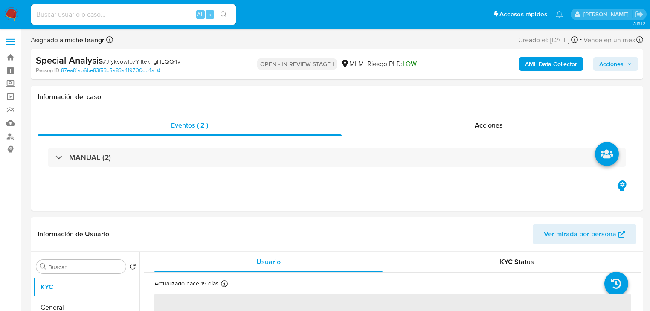
select select "10"
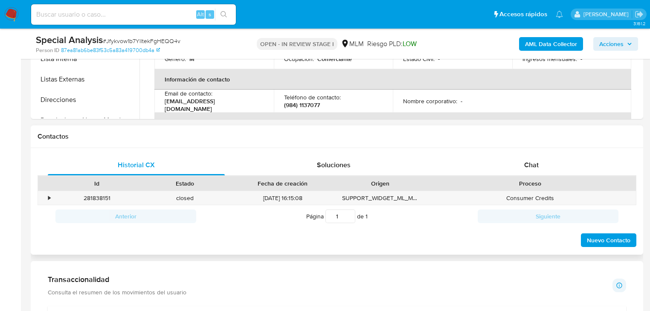
scroll to position [376, 0]
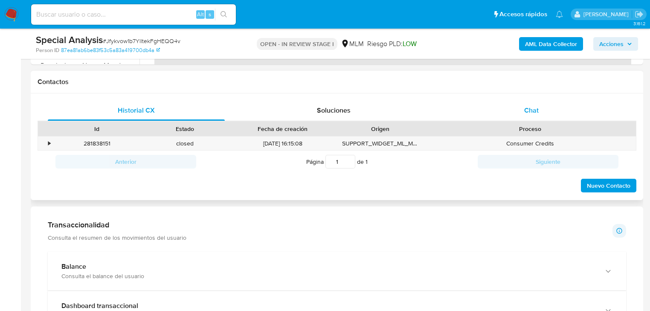
click at [531, 106] on span "Chat" at bounding box center [531, 110] width 15 height 10
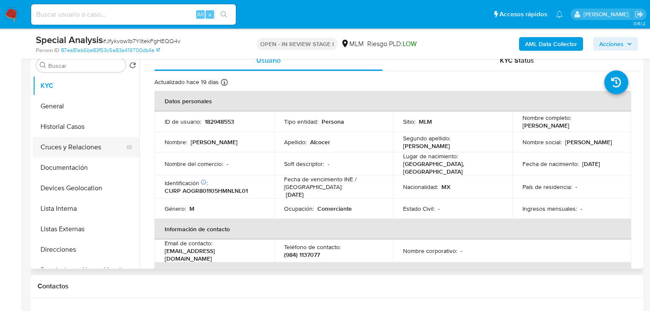
scroll to position [171, 0]
click at [89, 124] on button "Historial Casos" at bounding box center [83, 127] width 100 height 20
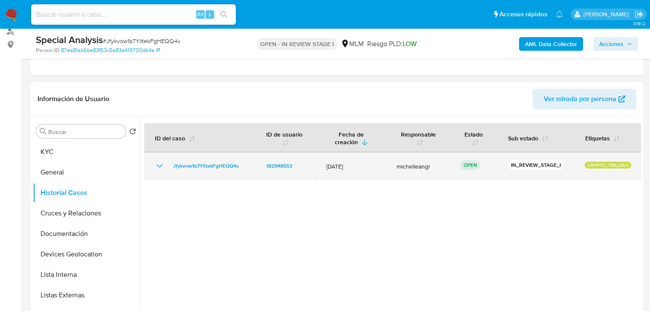
scroll to position [102, 0]
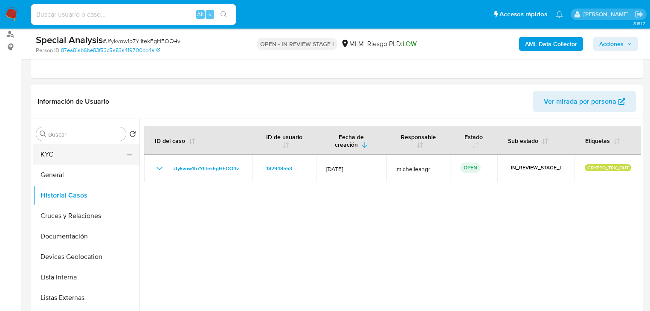
click at [80, 156] on button "KYC" at bounding box center [83, 154] width 100 height 20
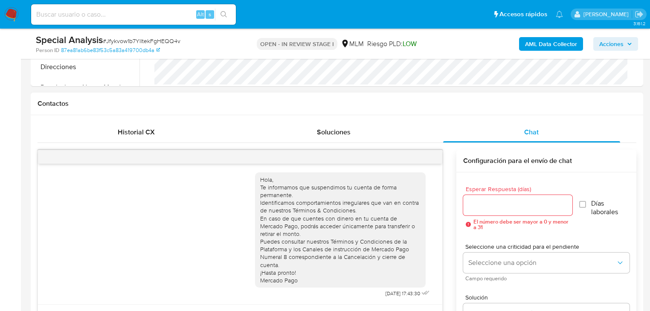
scroll to position [341, 0]
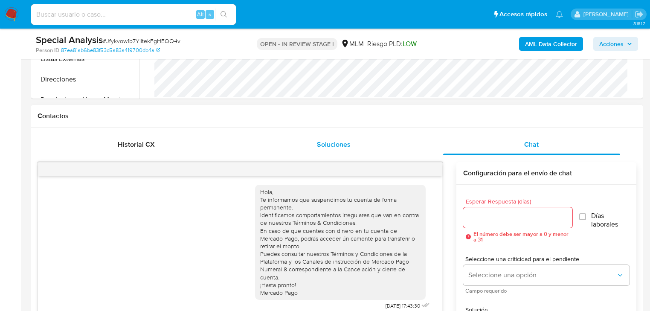
click at [324, 137] on div "Soluciones" at bounding box center [333, 144] width 177 height 20
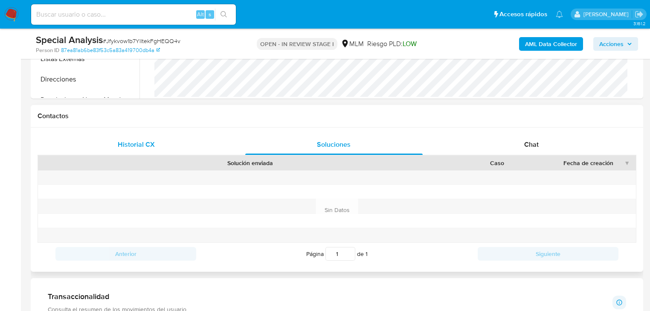
click at [135, 144] on span "Historial CX" at bounding box center [136, 145] width 37 height 10
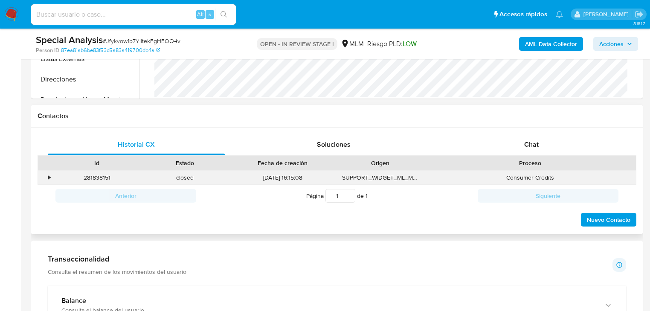
click at [50, 178] on div "•" at bounding box center [45, 178] width 15 height 14
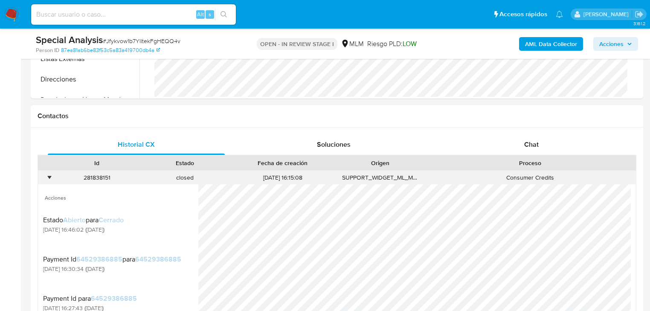
click at [47, 179] on div "•" at bounding box center [45, 178] width 15 height 14
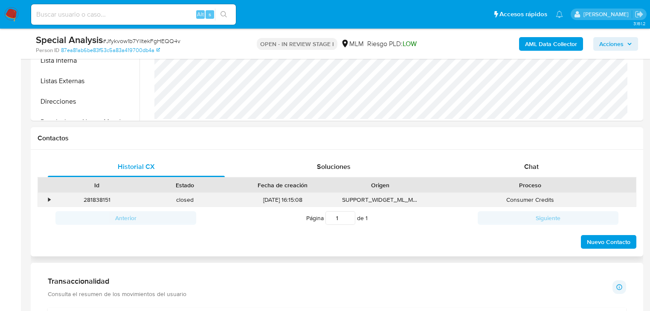
scroll to position [307, 0]
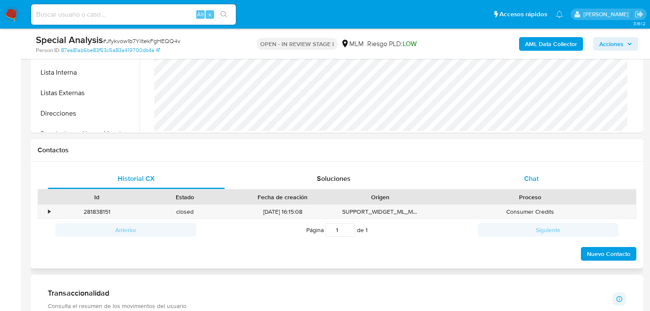
click at [541, 178] on div "Chat" at bounding box center [531, 179] width 177 height 20
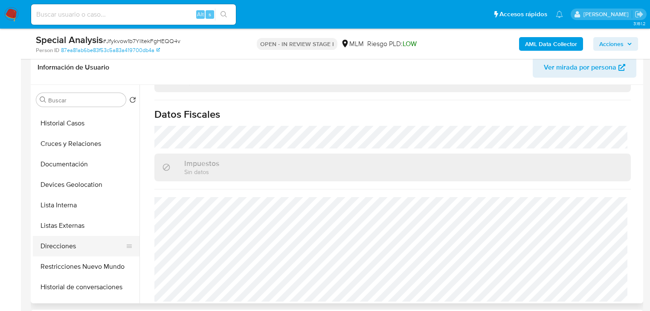
scroll to position [102, 0]
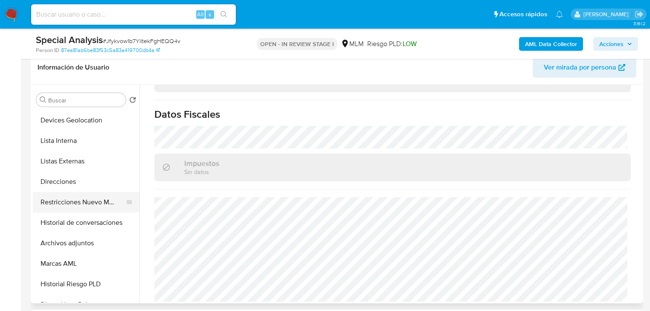
click at [94, 203] on button "Restricciones Nuevo Mundo" at bounding box center [83, 202] width 100 height 20
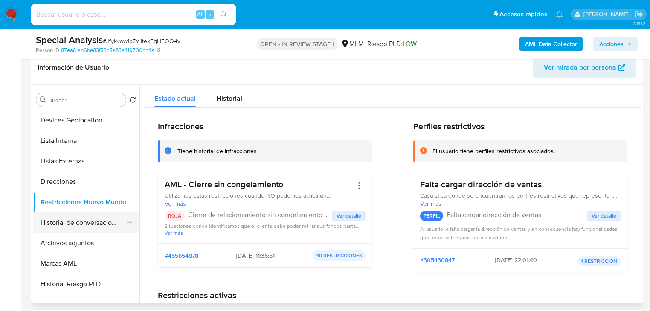
click at [89, 218] on button "Historial de conversaciones" at bounding box center [83, 223] width 100 height 20
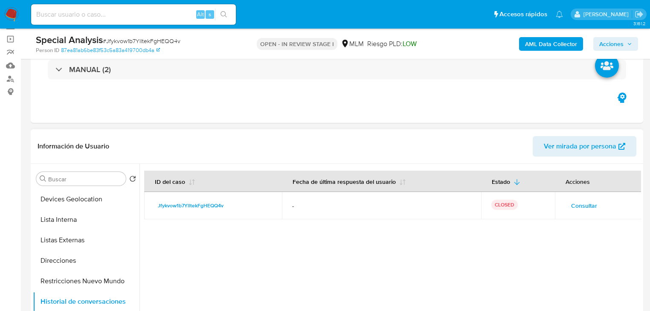
scroll to position [34, 0]
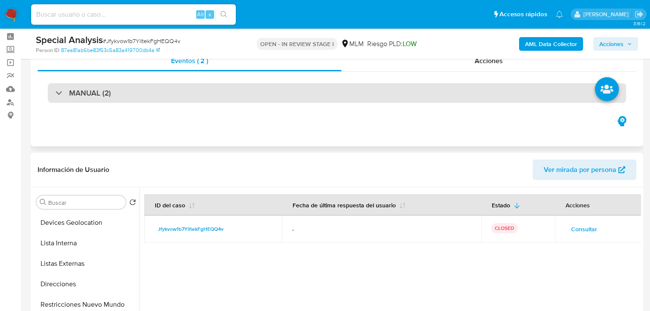
click at [61, 89] on div "MANUAL (2)" at bounding box center [82, 92] width 55 height 9
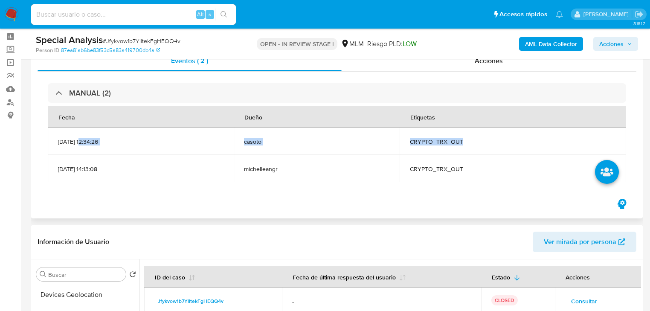
drag, startPoint x: 490, startPoint y: 144, endPoint x: 79, endPoint y: 149, distance: 410.5
click at [79, 149] on tr "11/09/2025 12:34:26 casoto CRYPTO_TRX_OUT" at bounding box center [337, 141] width 579 height 27
click at [292, 157] on td "michelleangr" at bounding box center [317, 168] width 166 height 27
drag, startPoint x: 327, startPoint y: 145, endPoint x: 488, endPoint y: 145, distance: 160.9
click at [488, 145] on tr "11/09/2025 12:34:26 casoto CRYPTO_TRX_OUT" at bounding box center [337, 141] width 579 height 27
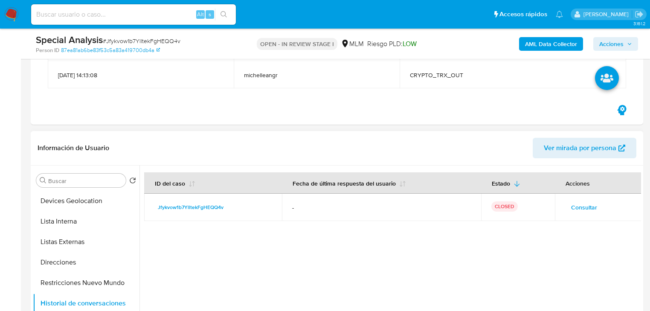
scroll to position [205, 0]
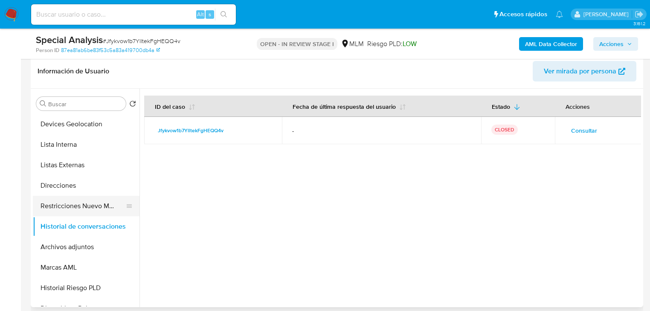
click at [91, 208] on button "Restricciones Nuevo Mundo" at bounding box center [83, 206] width 100 height 20
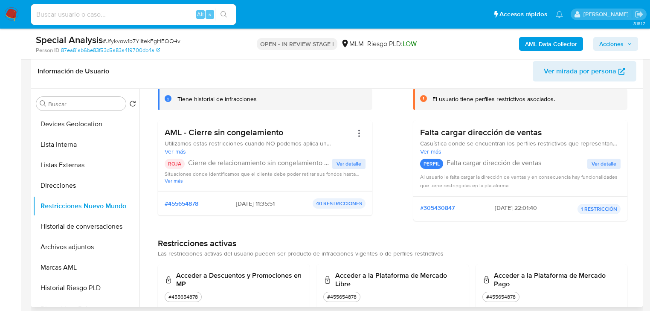
scroll to position [68, 0]
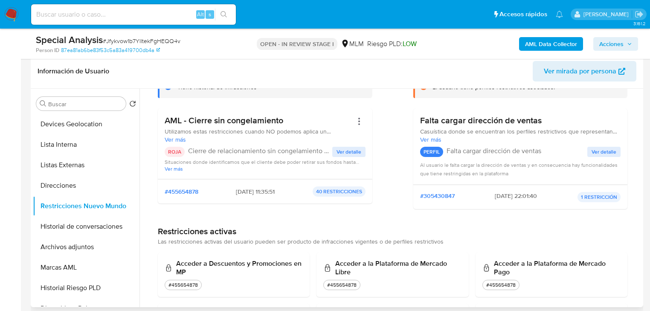
click at [347, 151] on span "Ver detalle" at bounding box center [349, 152] width 25 height 9
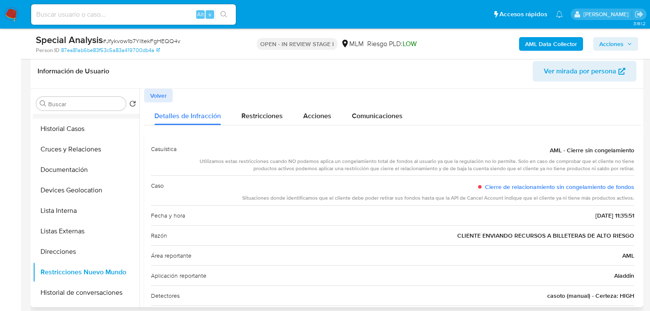
scroll to position [0, 0]
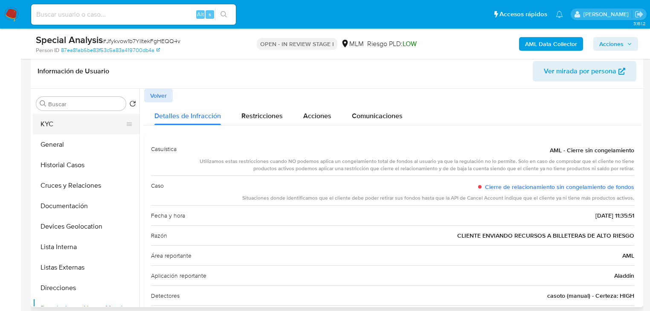
click at [61, 126] on button "KYC" at bounding box center [83, 124] width 100 height 20
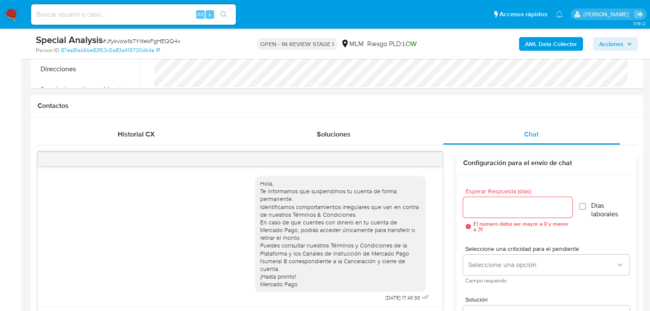
scroll to position [444, 0]
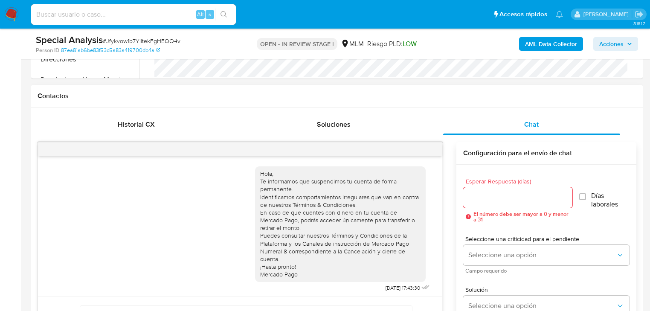
click at [387, 141] on div "Hola, Te informamos que suspendimos tu cuenta de forma permanente. Identificamo…" at bounding box center [337, 258] width 599 height 246
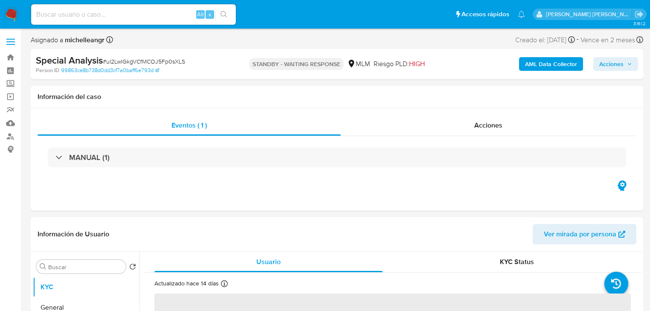
select select "10"
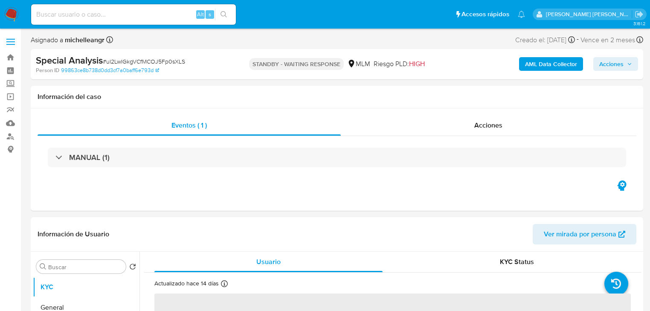
select select "10"
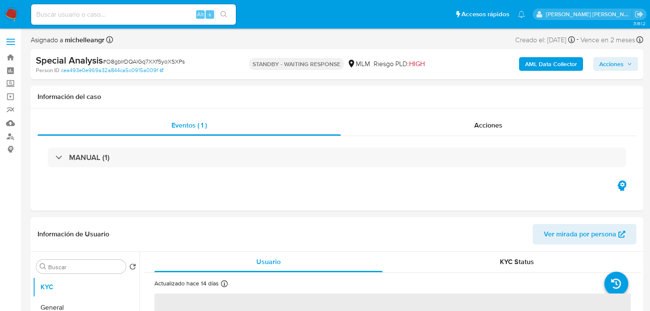
select select "10"
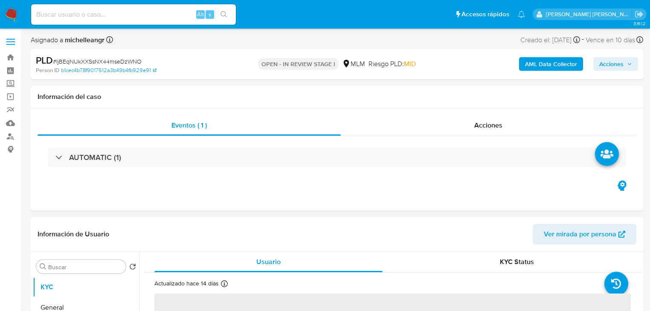
select select "10"
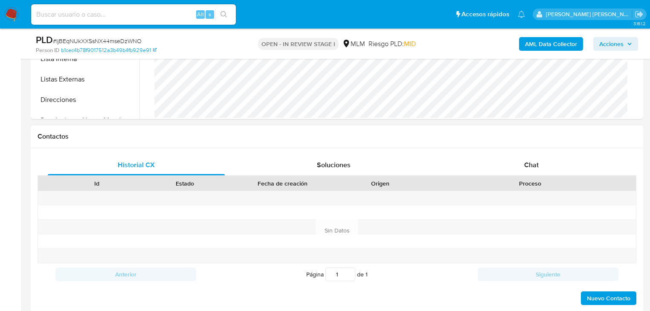
scroll to position [341, 0]
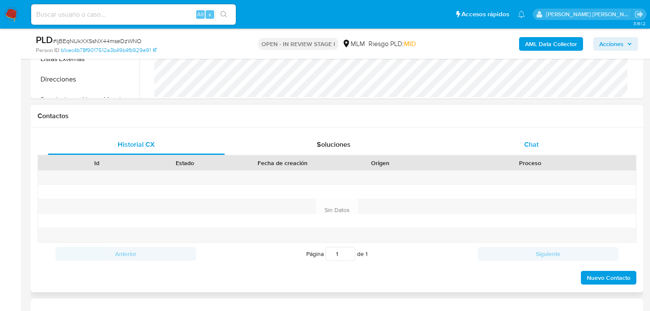
click at [534, 148] on span "Chat" at bounding box center [531, 145] width 15 height 10
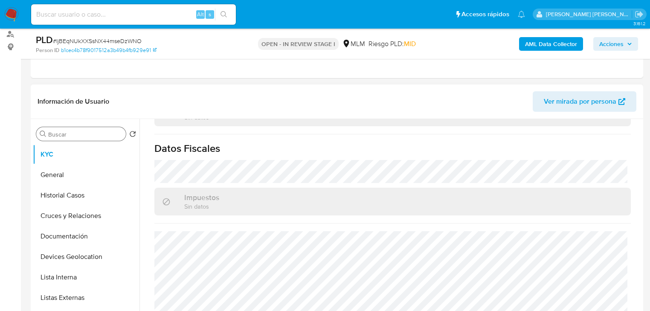
scroll to position [0, 0]
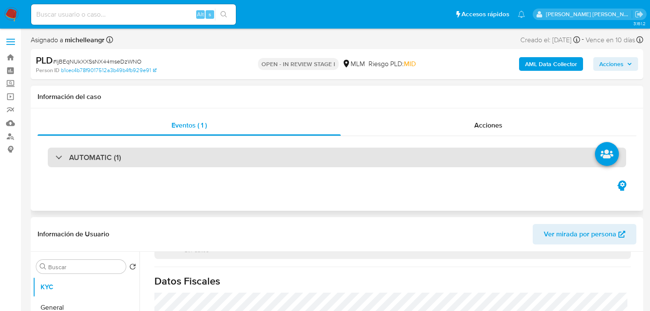
click at [49, 157] on div "AUTOMATIC (1)" at bounding box center [337, 158] width 579 height 20
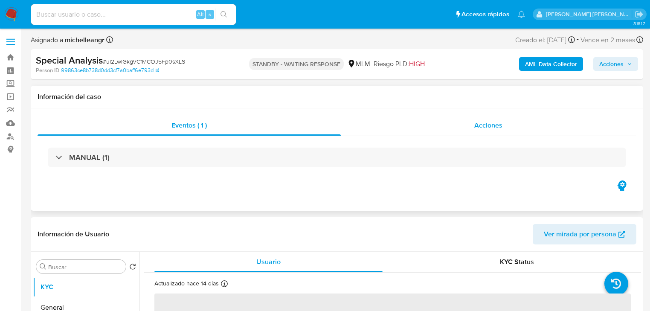
click at [488, 123] on span "Acciones" at bounding box center [488, 125] width 28 height 10
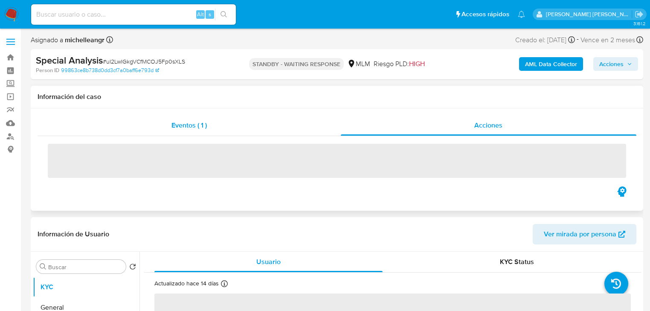
select select "10"
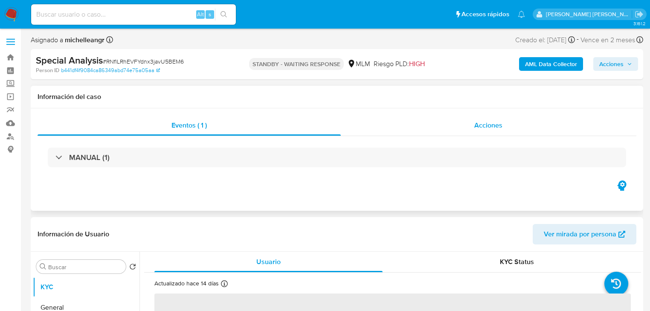
click at [483, 128] on span "Acciones" at bounding box center [488, 125] width 28 height 10
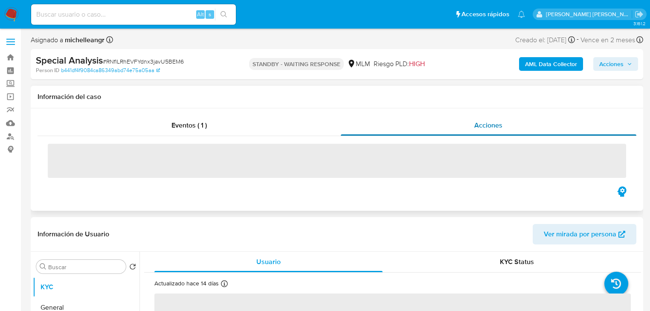
select select "10"
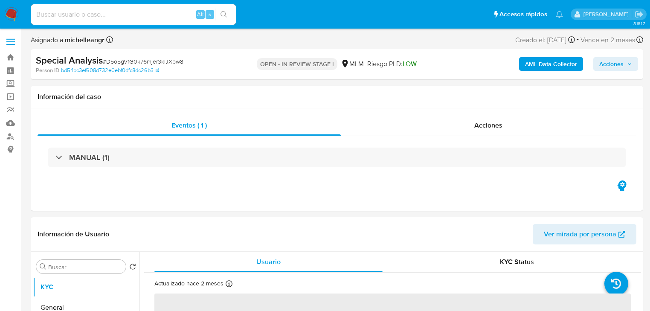
select select "10"
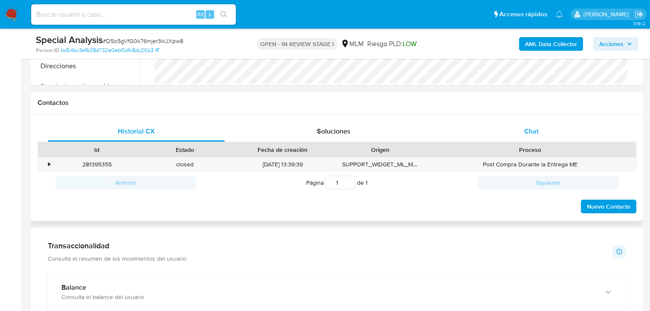
scroll to position [376, 0]
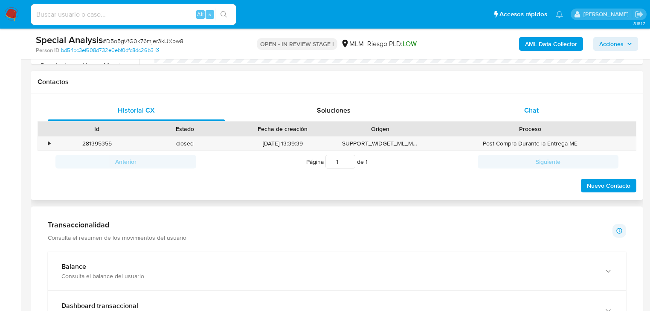
click at [528, 113] on span "Chat" at bounding box center [531, 110] width 15 height 10
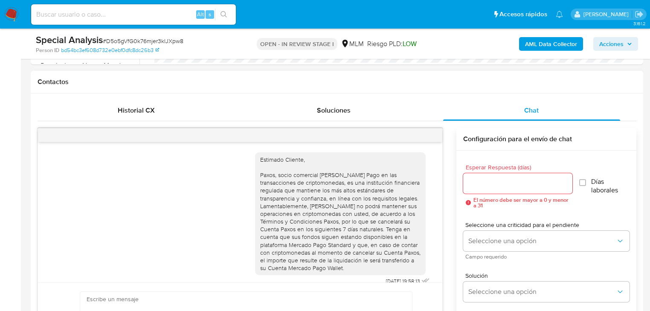
scroll to position [9, 0]
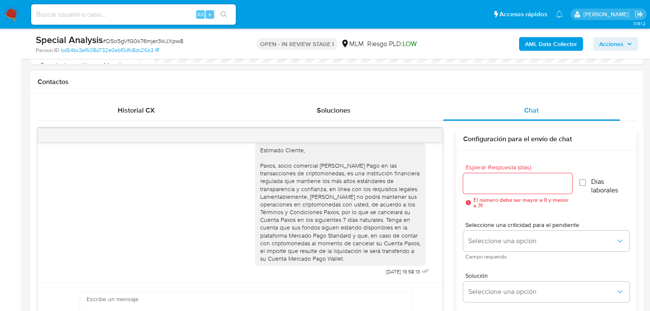
drag, startPoint x: 420, startPoint y: 134, endPoint x: 427, endPoint y: 137, distance: 7.6
click at [420, 134] on div at bounding box center [240, 135] width 405 height 14
click at [427, 137] on div at bounding box center [240, 135] width 405 height 14
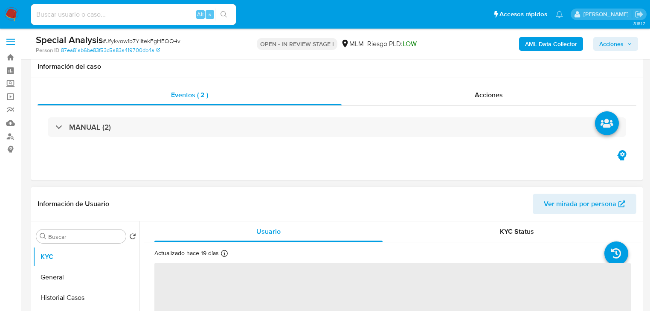
scroll to position [137, 0]
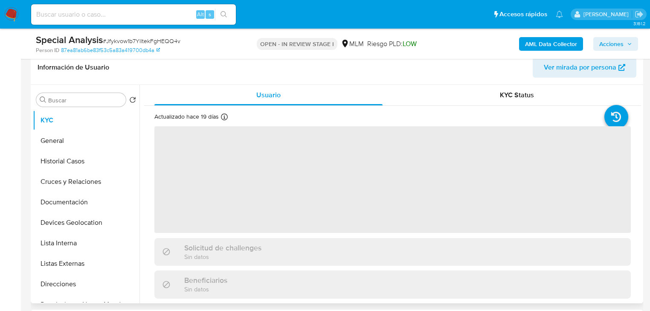
select select "10"
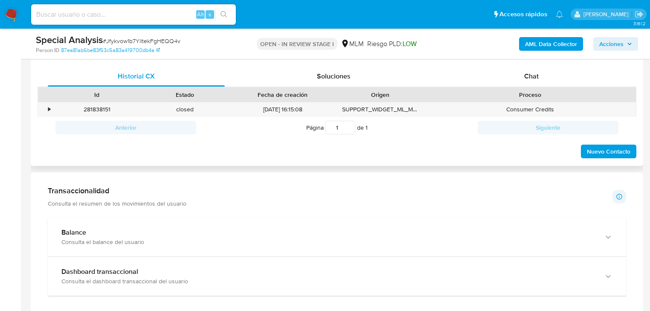
scroll to position [307, 0]
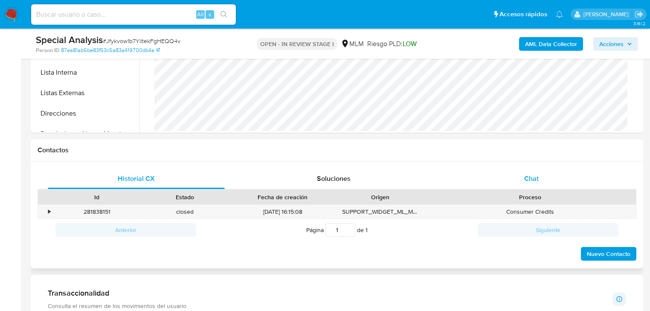
click at [533, 178] on span "Chat" at bounding box center [531, 179] width 15 height 10
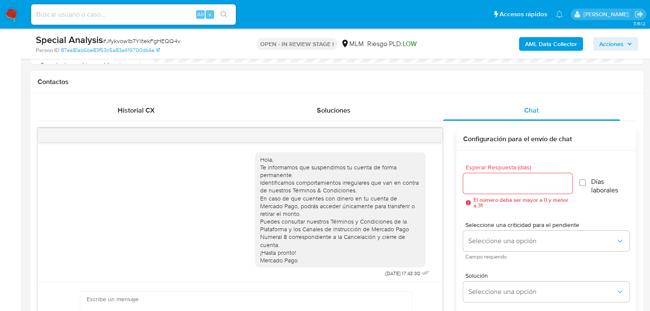
scroll to position [2, 0]
click at [427, 135] on div at bounding box center [240, 135] width 405 height 14
drag, startPoint x: 429, startPoint y: 134, endPoint x: 422, endPoint y: 116, distance: 18.8
click at [426, 128] on div "Hola, Te informamos que suspendimos tu cuenta de forma permanente. Identificamo…" at bounding box center [240, 247] width 405 height 239
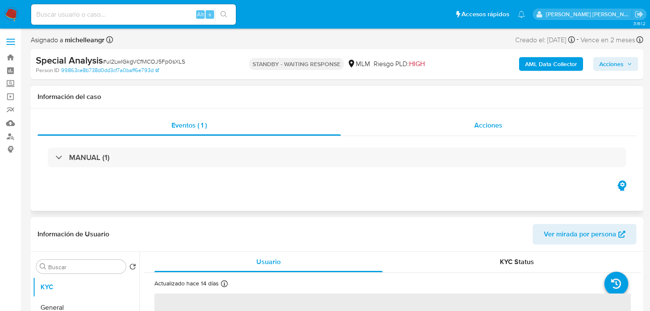
select select "10"
click at [488, 126] on span "Acciones" at bounding box center [488, 125] width 28 height 10
select select "10"
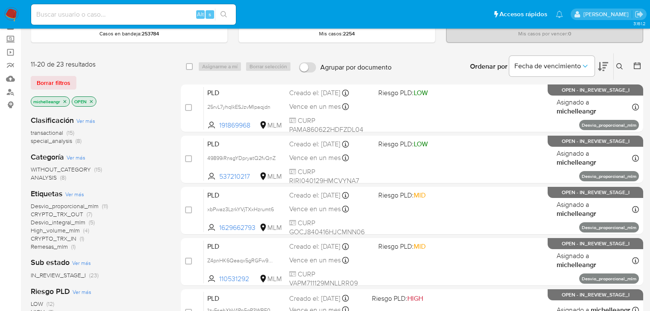
scroll to position [102, 0]
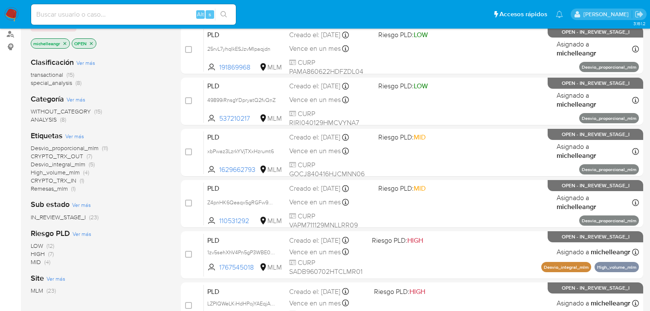
click at [67, 156] on span "CRYPTO_TRX_OUT" at bounding box center [57, 156] width 52 height 9
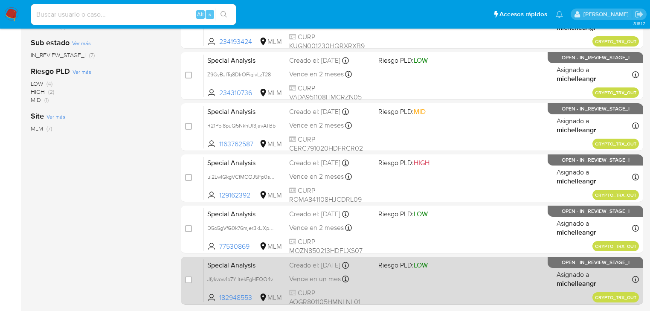
scroll to position [239, 0]
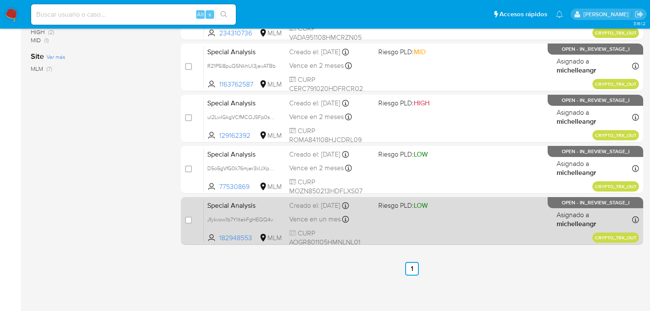
click at [230, 204] on span "Special Analysis" at bounding box center [244, 204] width 75 height 11
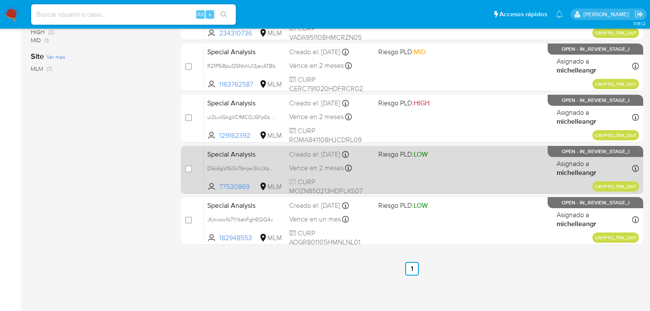
click at [227, 155] on span "Special Analysis" at bounding box center [244, 153] width 75 height 11
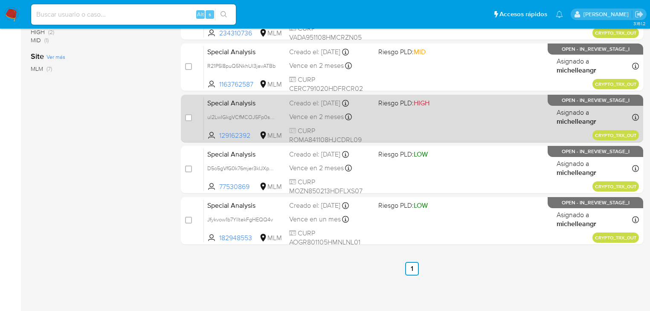
click at [221, 103] on span "Special Analysis" at bounding box center [244, 102] width 75 height 11
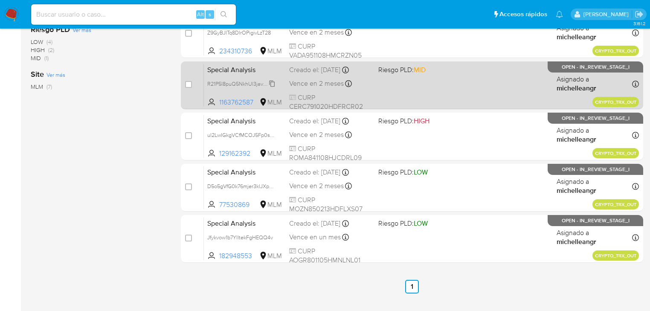
scroll to position [205, 0]
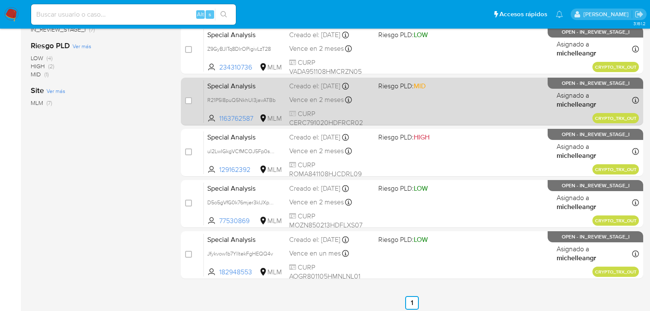
click at [211, 87] on span "Special Analysis" at bounding box center [244, 85] width 75 height 11
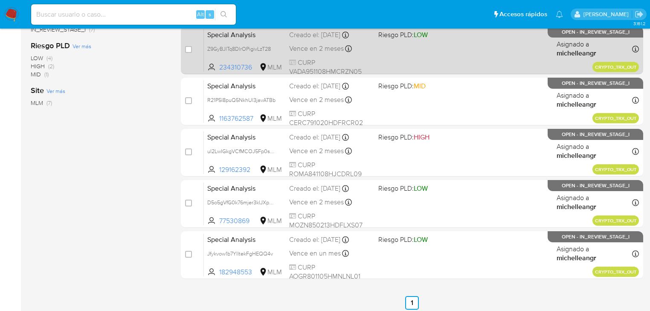
scroll to position [171, 0]
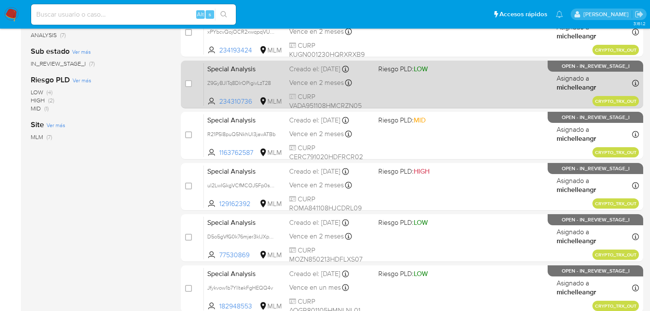
click at [224, 65] on span "Special Analysis" at bounding box center [244, 68] width 75 height 11
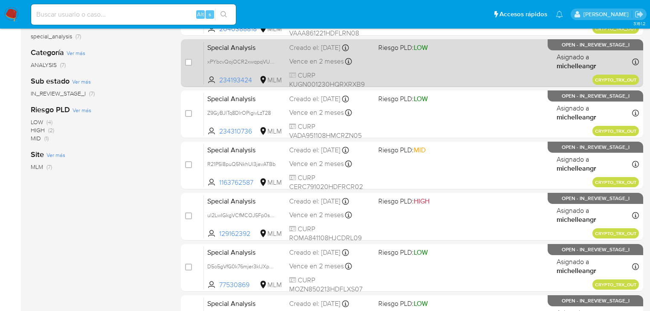
scroll to position [102, 0]
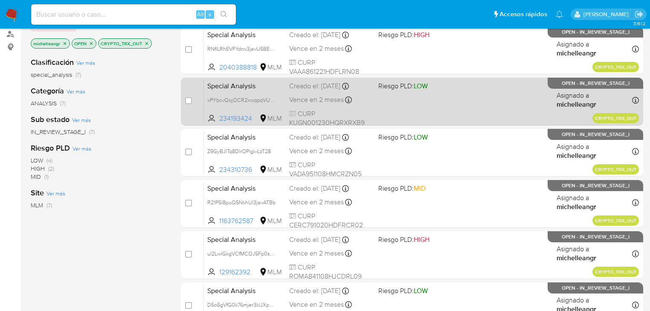
click at [227, 86] on span "Special Analysis" at bounding box center [244, 85] width 75 height 11
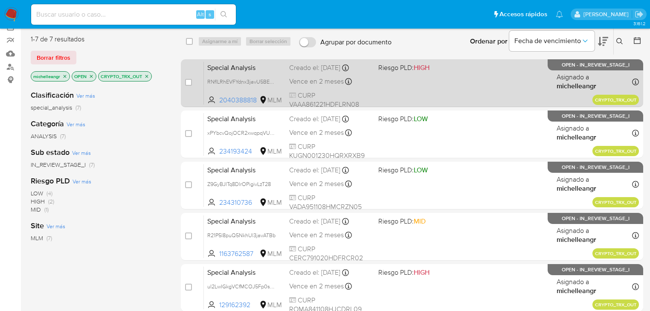
scroll to position [68, 0]
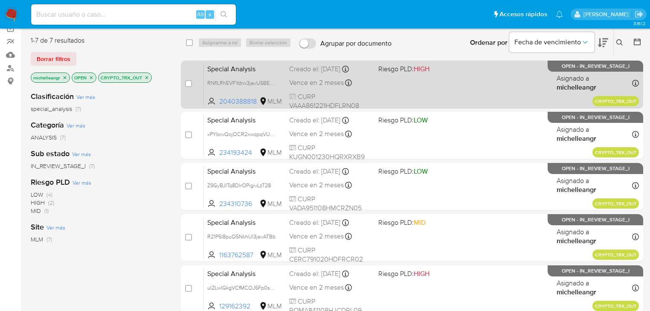
click at [240, 74] on div "Special Analysis RNflLRhEVFYdnx3javU5BEM6 2040388818 MLM Riesgo PLD: HIGH Cread…" at bounding box center [421, 84] width 435 height 43
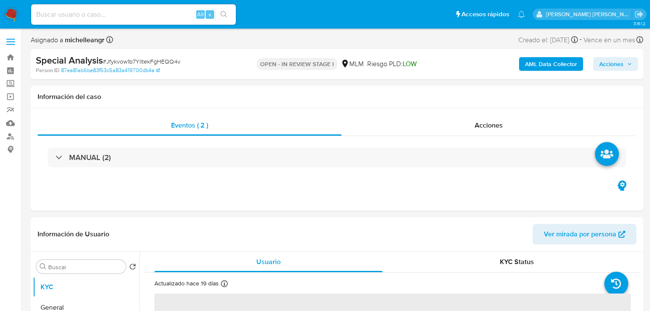
select select "10"
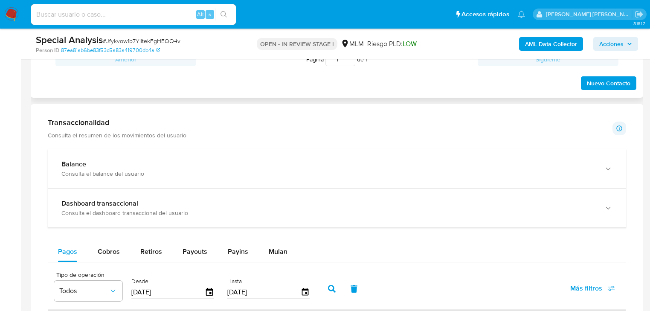
scroll to position [341, 0]
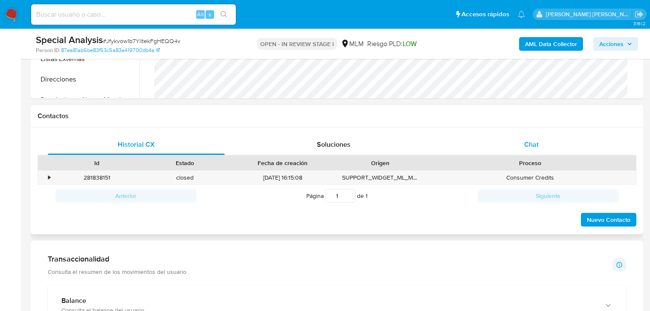
click at [531, 140] on span "Chat" at bounding box center [531, 145] width 15 height 10
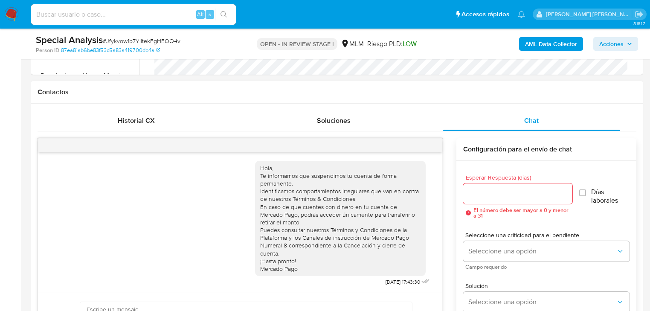
scroll to position [376, 0]
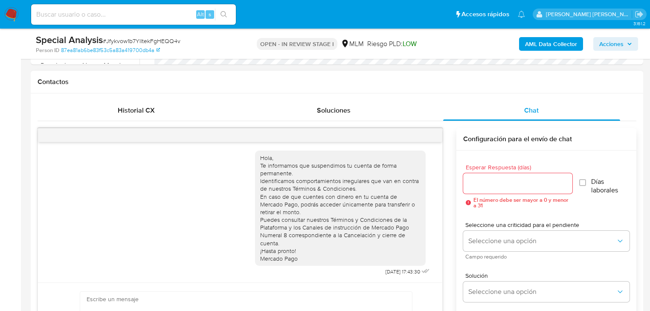
click at [432, 135] on div at bounding box center [240, 135] width 405 height 14
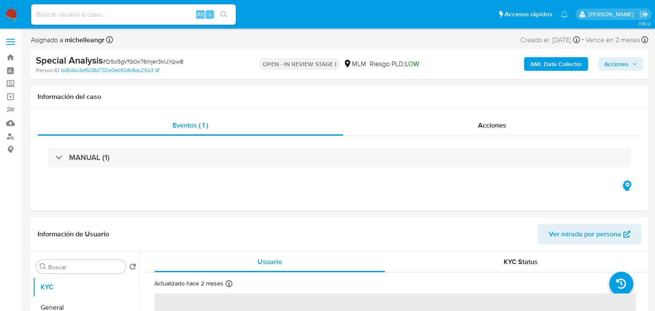
select select "10"
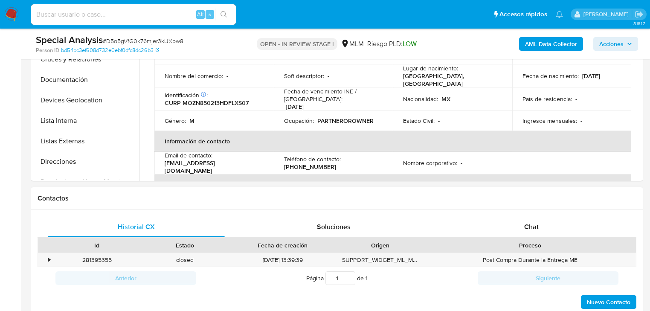
scroll to position [273, 0]
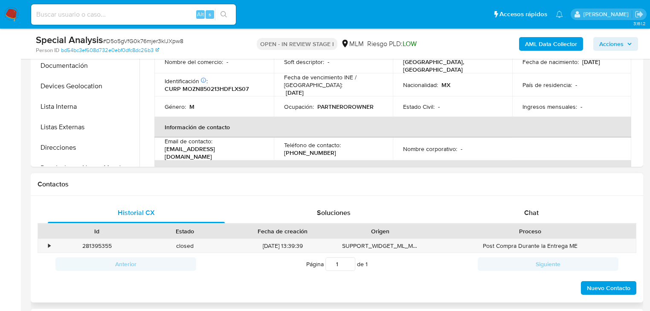
click at [534, 217] on div "Chat" at bounding box center [531, 213] width 177 height 20
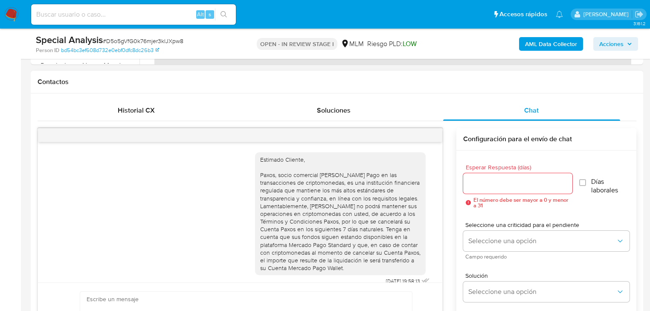
scroll to position [9, 0]
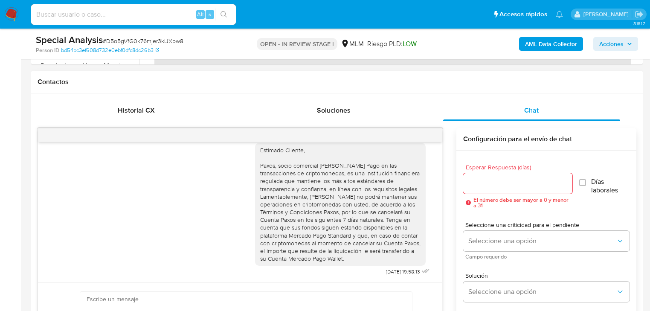
click at [423, 136] on div at bounding box center [240, 135] width 405 height 14
click at [424, 134] on div at bounding box center [240, 135] width 405 height 14
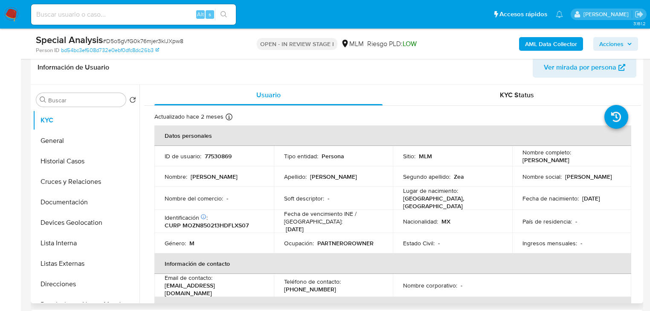
scroll to position [0, 0]
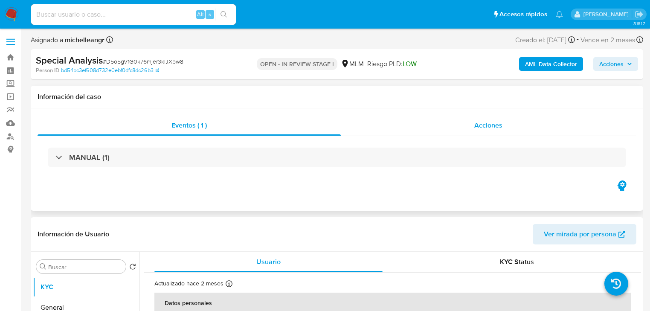
click at [483, 123] on span "Acciones" at bounding box center [488, 125] width 28 height 10
select select "10"
click at [498, 121] on span "Acciones" at bounding box center [488, 125] width 28 height 10
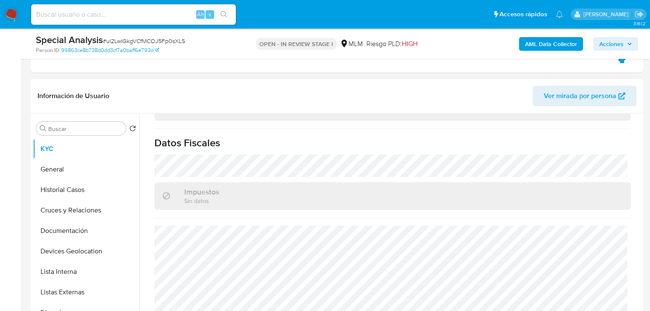
scroll to position [376, 0]
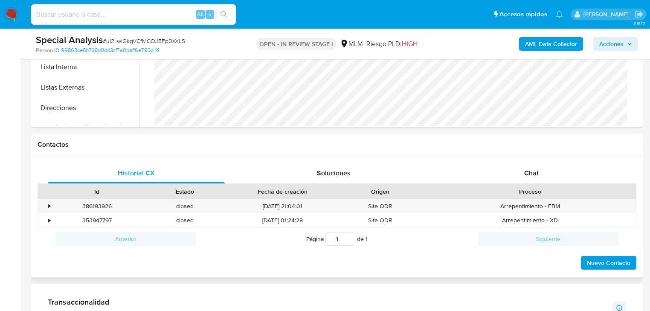
drag, startPoint x: 536, startPoint y: 175, endPoint x: 521, endPoint y: 184, distance: 17.2
click at [536, 175] on span "Chat" at bounding box center [531, 173] width 15 height 10
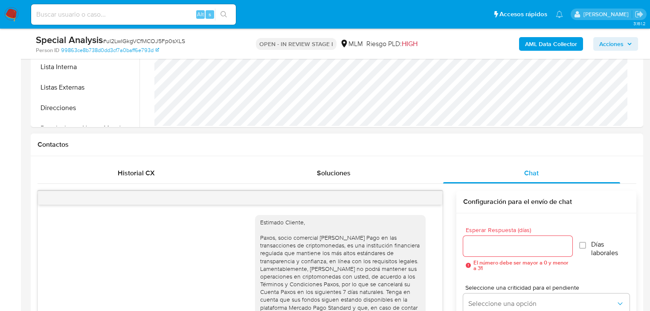
scroll to position [9, 0]
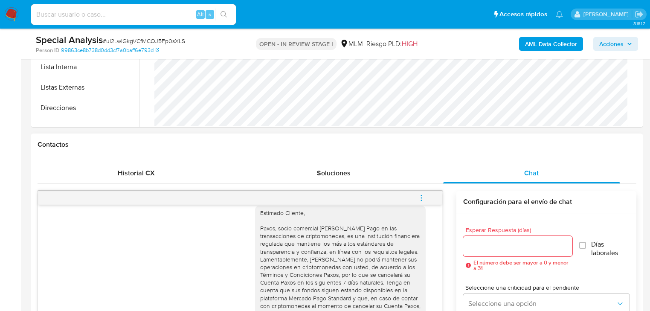
click at [423, 196] on icon "menu-action" at bounding box center [422, 198] width 8 height 8
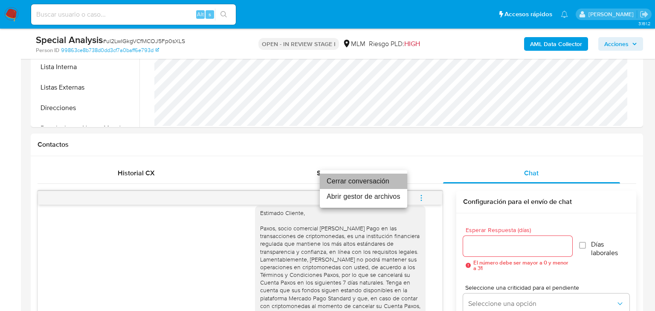
click at [371, 183] on li "Cerrar conversación" at bounding box center [363, 181] width 87 height 15
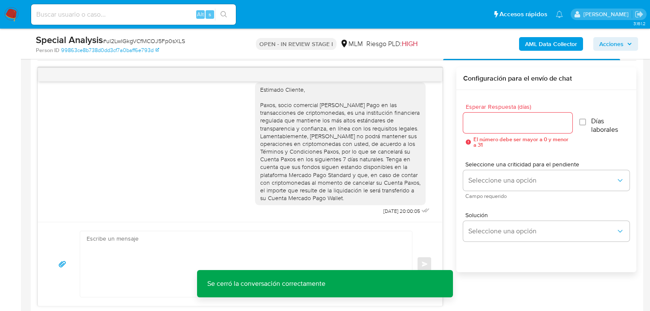
scroll to position [512, 0]
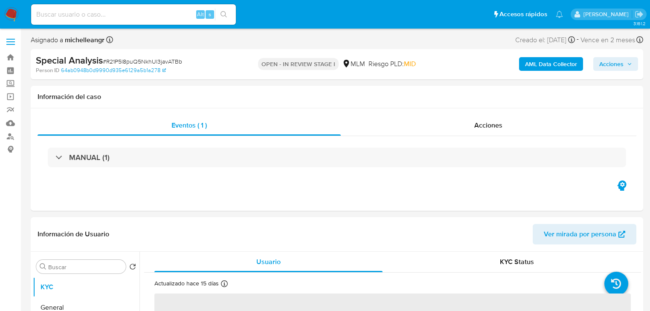
select select "10"
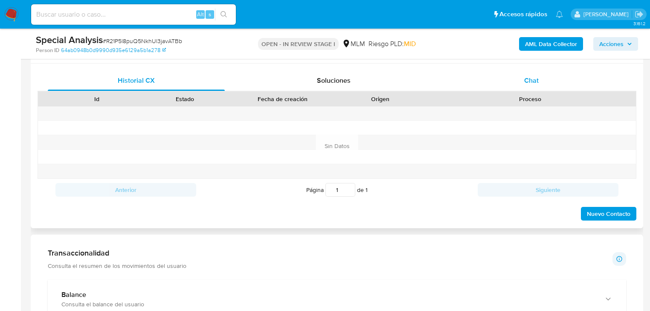
scroll to position [376, 0]
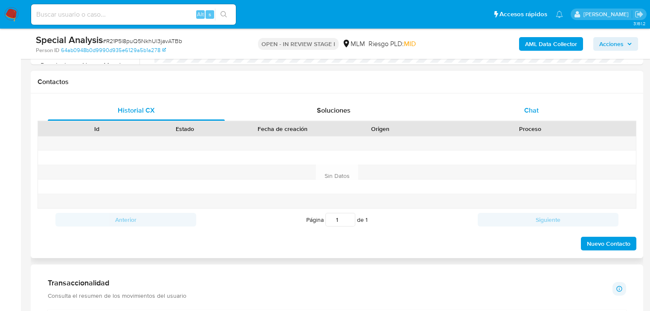
click at [534, 114] on span "Chat" at bounding box center [531, 110] width 15 height 10
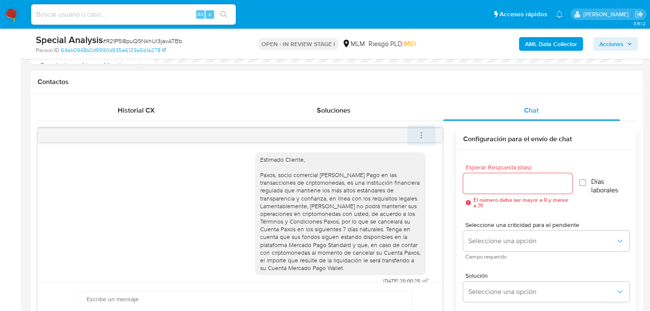
scroll to position [9, 0]
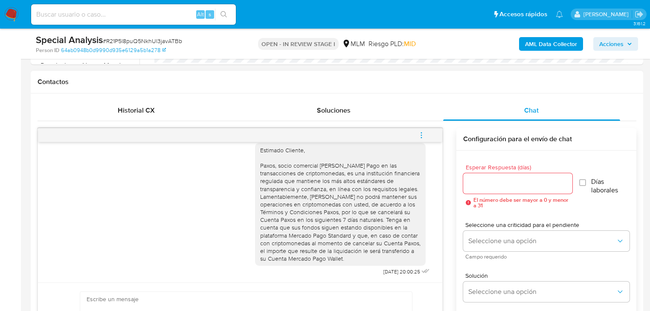
click at [422, 130] on span "menu-action" at bounding box center [422, 135] width 8 height 20
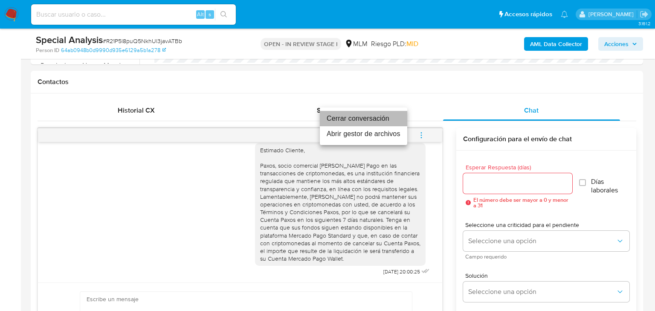
click at [353, 118] on li "Cerrar conversación" at bounding box center [363, 118] width 87 height 15
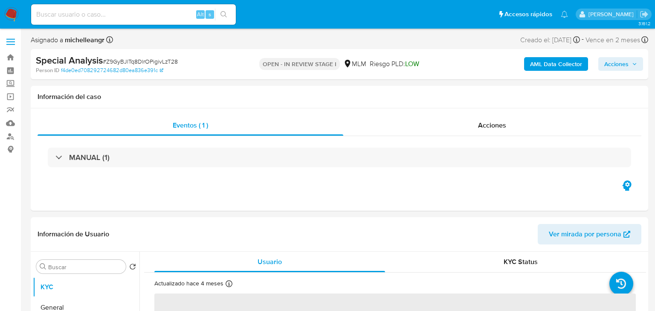
select select "10"
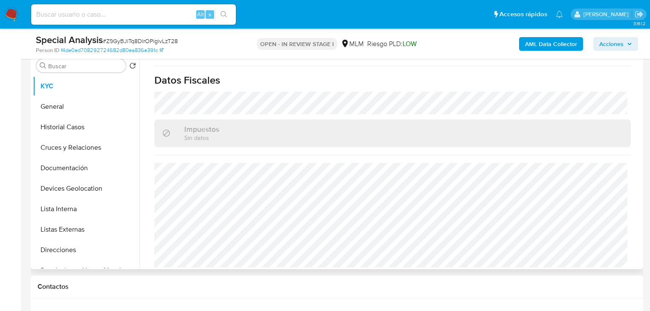
scroll to position [341, 0]
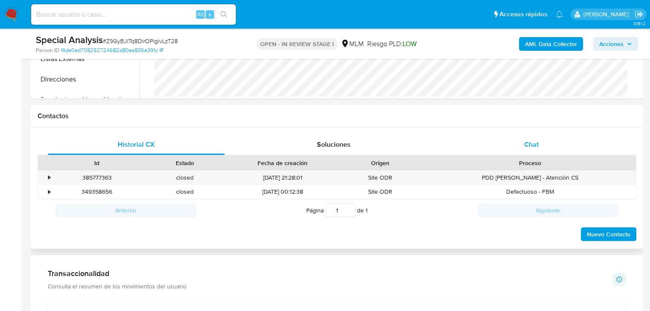
click at [530, 140] on span "Chat" at bounding box center [531, 145] width 15 height 10
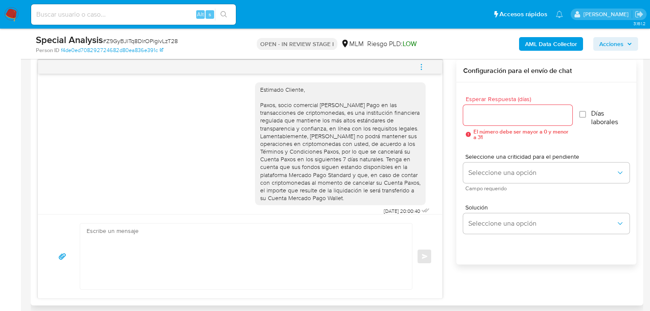
scroll to position [0, 0]
click at [425, 63] on icon "menu-action" at bounding box center [422, 67] width 8 height 8
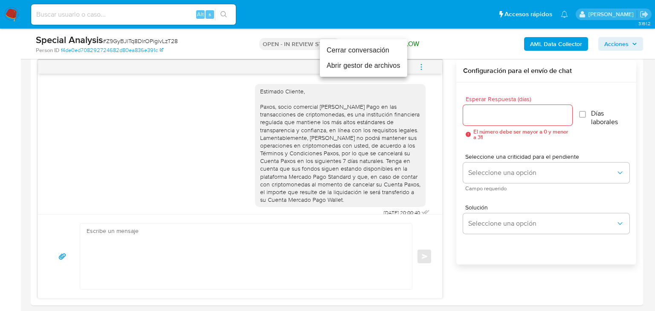
click at [366, 54] on li "Cerrar conversación" at bounding box center [363, 50] width 87 height 15
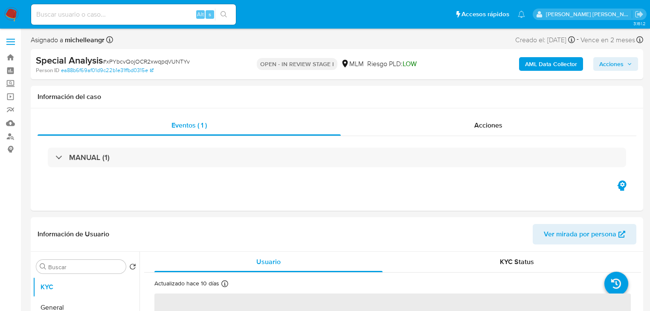
select select "10"
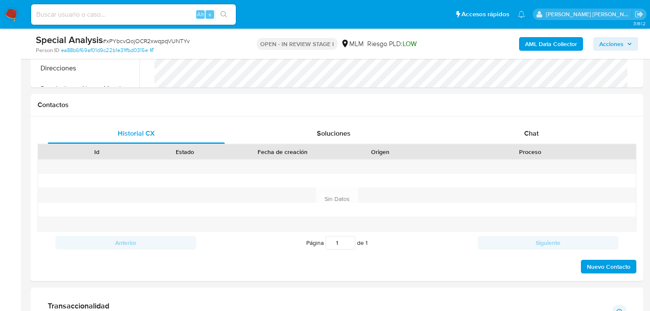
scroll to position [410, 0]
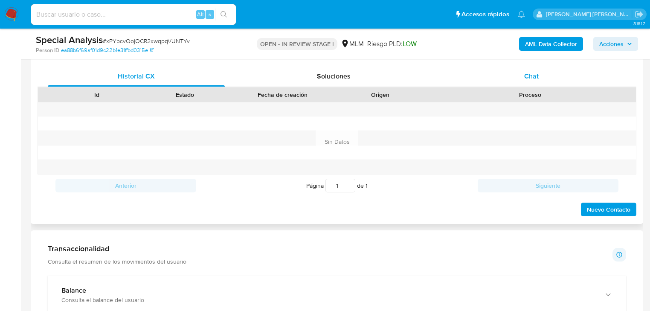
click at [530, 79] on span "Chat" at bounding box center [531, 76] width 15 height 10
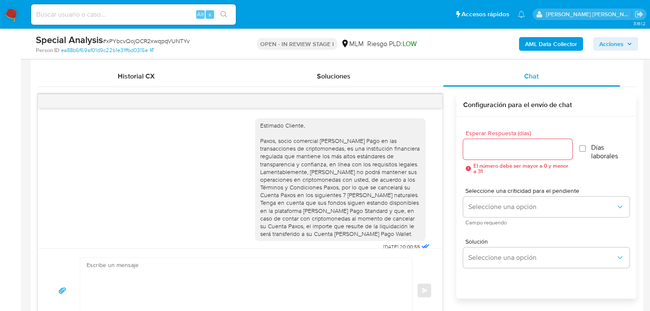
scroll to position [9, 0]
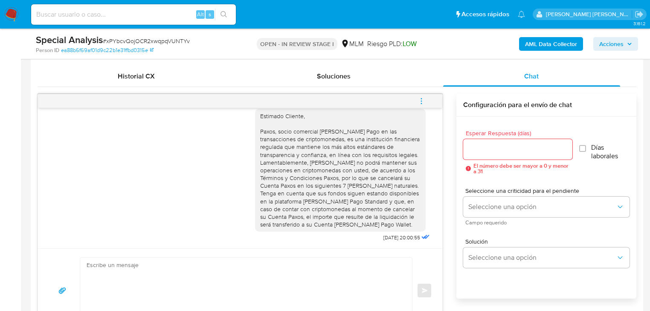
click at [421, 99] on icon "menu-action" at bounding box center [422, 101] width 8 height 8
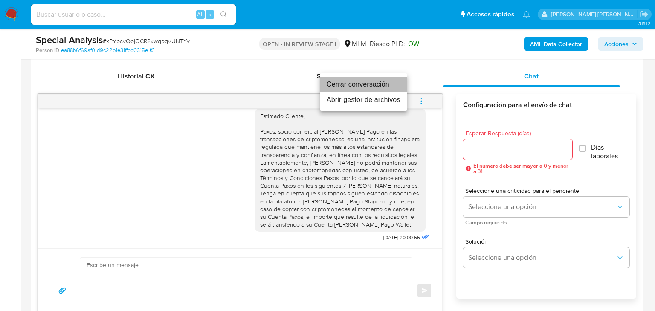
click at [364, 86] on li "Cerrar conversación" at bounding box center [363, 84] width 87 height 15
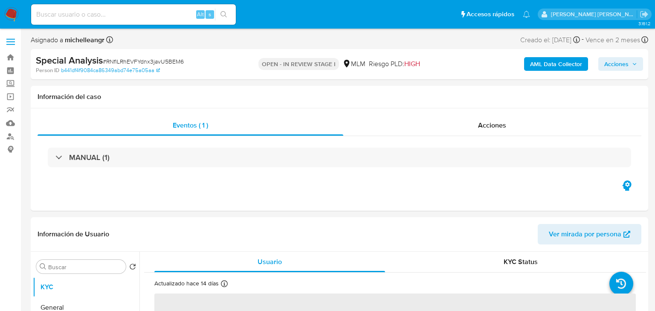
select select "10"
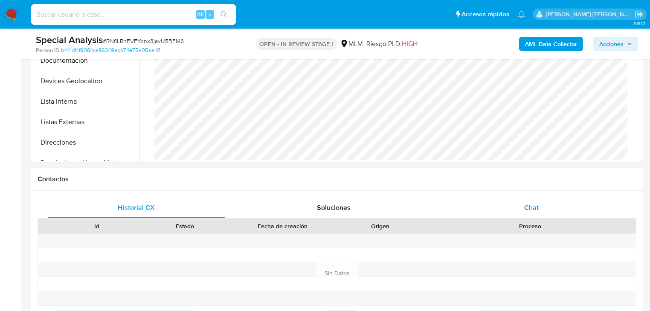
scroll to position [307, 0]
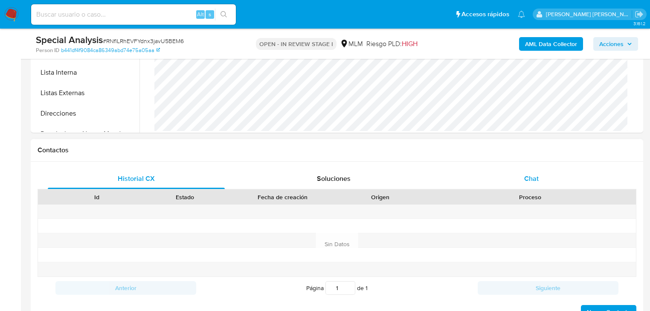
click at [538, 176] on span "Chat" at bounding box center [531, 179] width 15 height 10
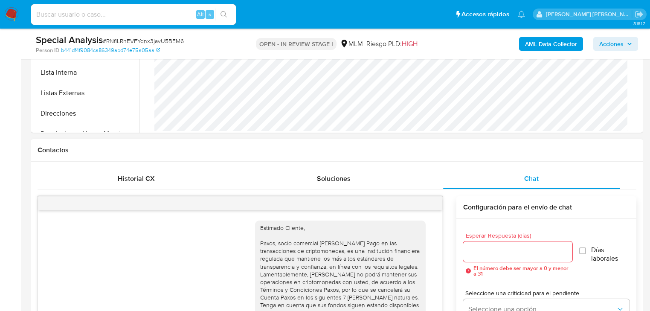
scroll to position [9, 0]
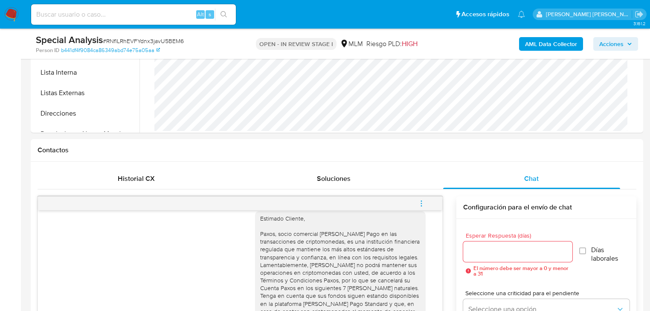
click at [424, 204] on icon "menu-action" at bounding box center [422, 204] width 8 height 8
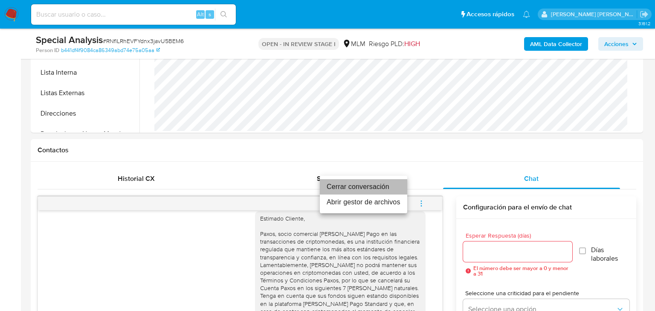
click at [361, 188] on li "Cerrar conversación" at bounding box center [363, 186] width 87 height 15
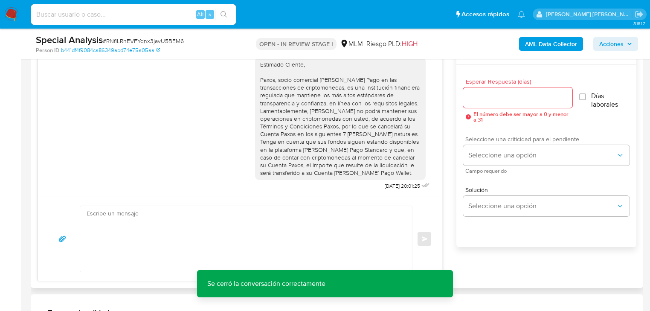
scroll to position [444, 0]
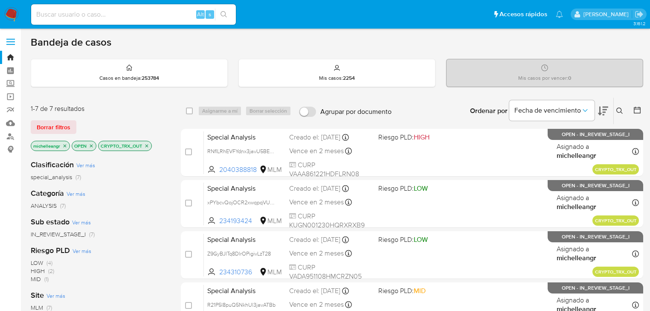
click at [145, 145] on icon "close-filter" at bounding box center [146, 145] width 5 height 5
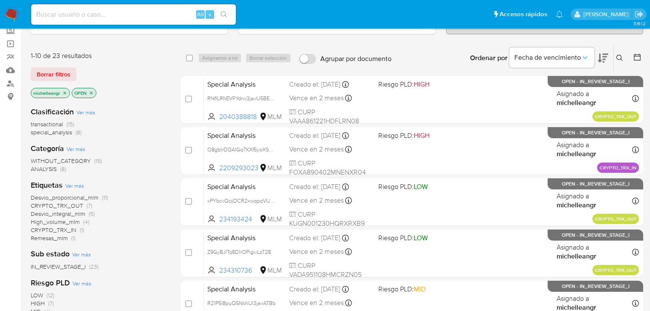
scroll to position [68, 0]
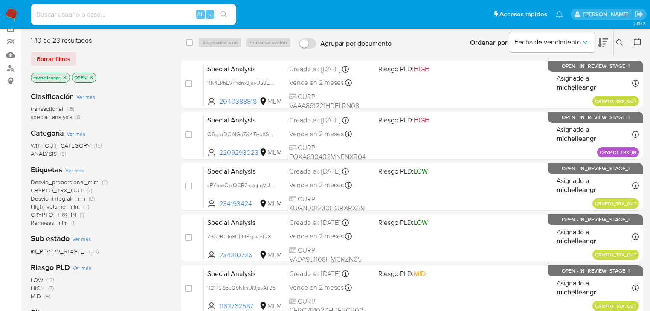
click at [56, 214] on span "CRYPTO_TRX_IN" at bounding box center [54, 214] width 46 height 9
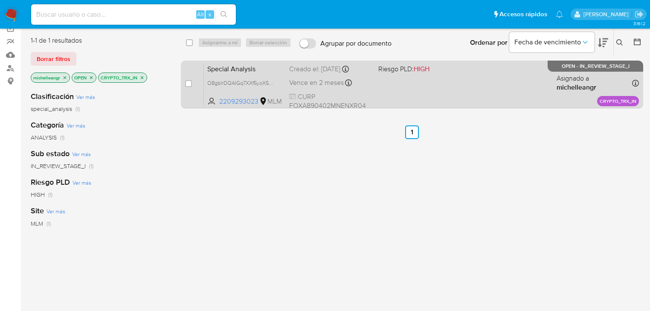
click at [229, 68] on span "Special Analysis" at bounding box center [244, 68] width 75 height 11
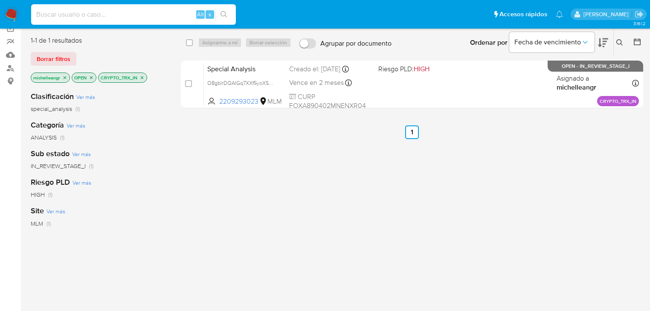
click at [86, 18] on input at bounding box center [133, 14] width 205 height 11
paste input "3CH8lLR07jGie2I0jKH32YqL"
type input "3CH8lLR07jGie2I0jKH32YqL"
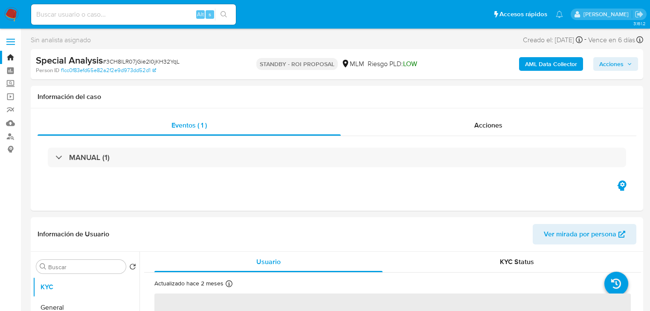
select select "10"
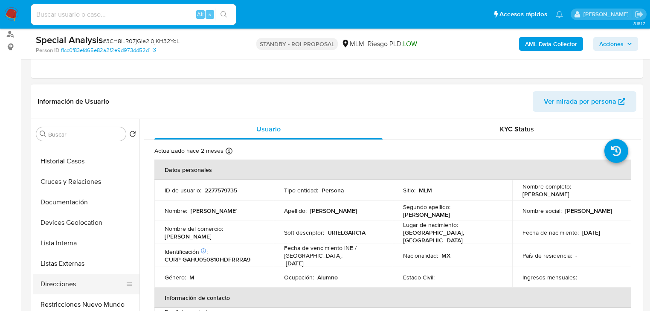
scroll to position [102, 0]
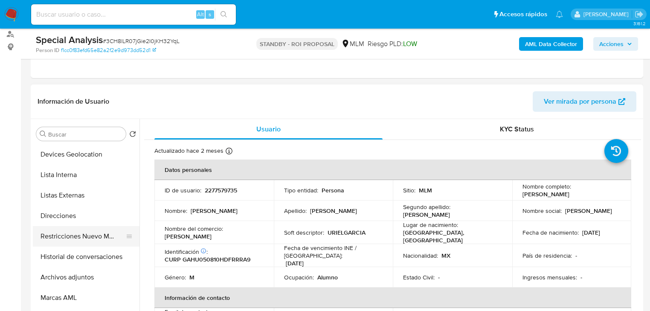
click at [106, 236] on button "Restricciones Nuevo Mundo" at bounding box center [83, 236] width 100 height 20
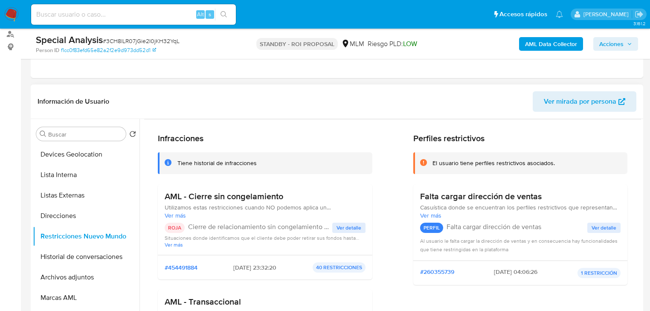
scroll to position [34, 0]
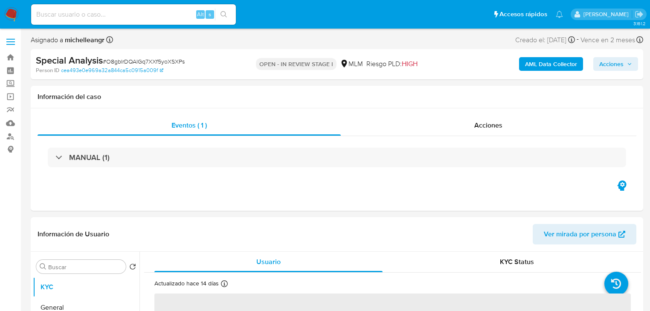
select select "10"
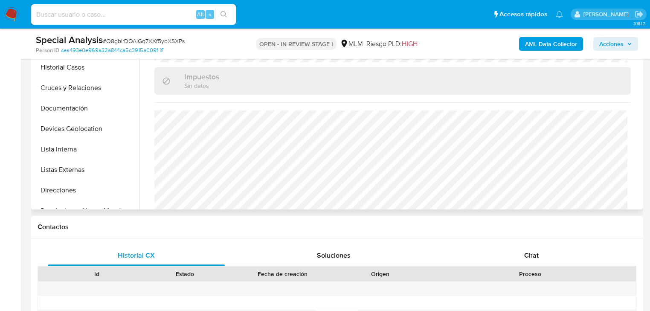
scroll to position [273, 0]
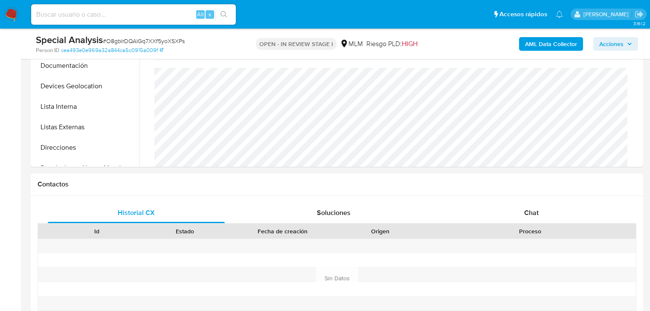
drag, startPoint x: 531, startPoint y: 211, endPoint x: 524, endPoint y: 197, distance: 15.6
click at [532, 212] on span "Chat" at bounding box center [531, 213] width 15 height 10
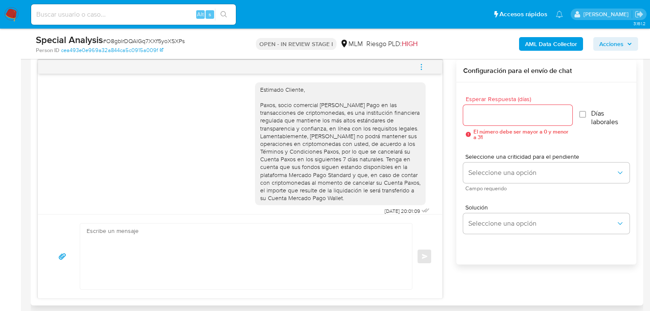
scroll to position [0, 0]
click at [420, 64] on icon "menu-action" at bounding box center [422, 67] width 8 height 8
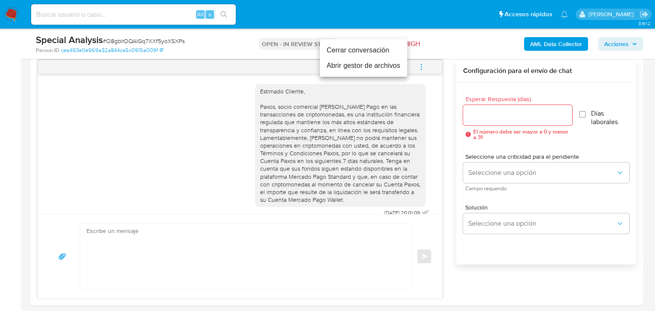
click at [345, 54] on li "Cerrar conversación" at bounding box center [363, 50] width 87 height 15
